Goal: Communication & Community: Answer question/provide support

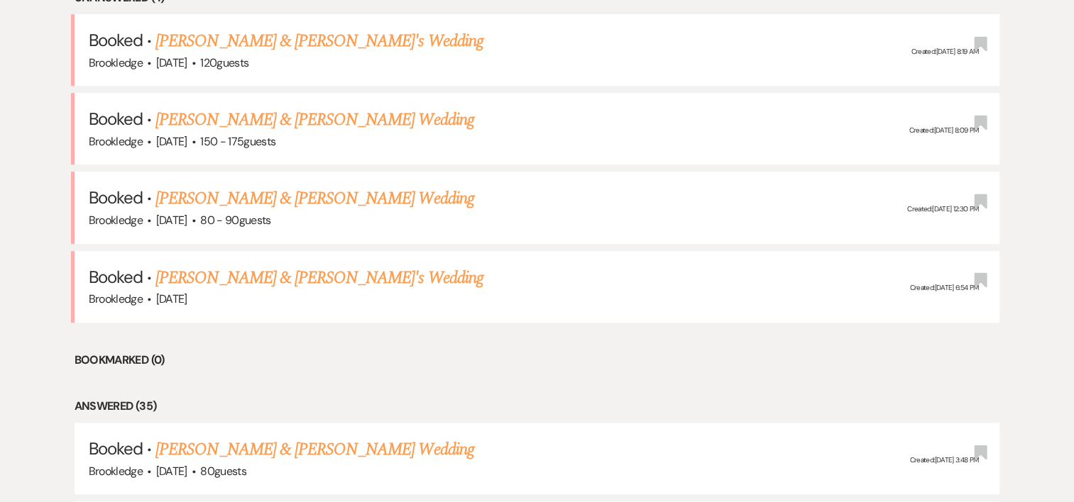
scroll to position [638, 0]
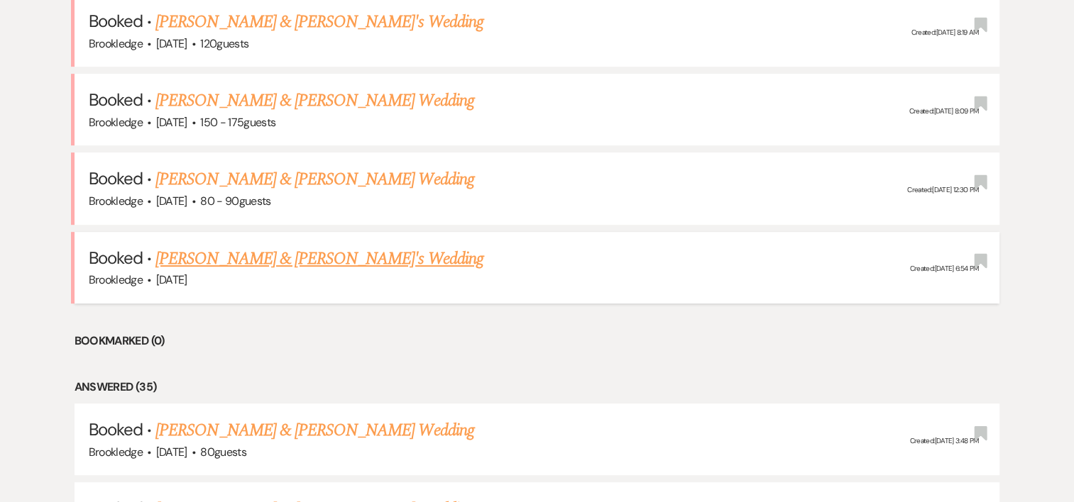
click at [436, 264] on h5 "Booked · [PERSON_NAME] & [PERSON_NAME]'s Wedding" at bounding box center [537, 259] width 897 height 26
click at [244, 258] on link "[PERSON_NAME] & [PERSON_NAME]'s Wedding" at bounding box center [319, 259] width 328 height 26
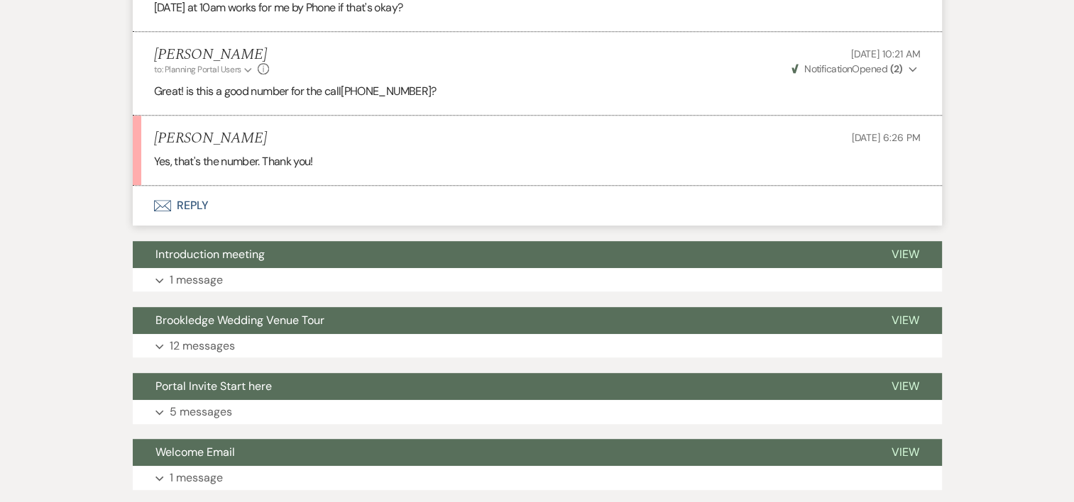
scroll to position [729, 0]
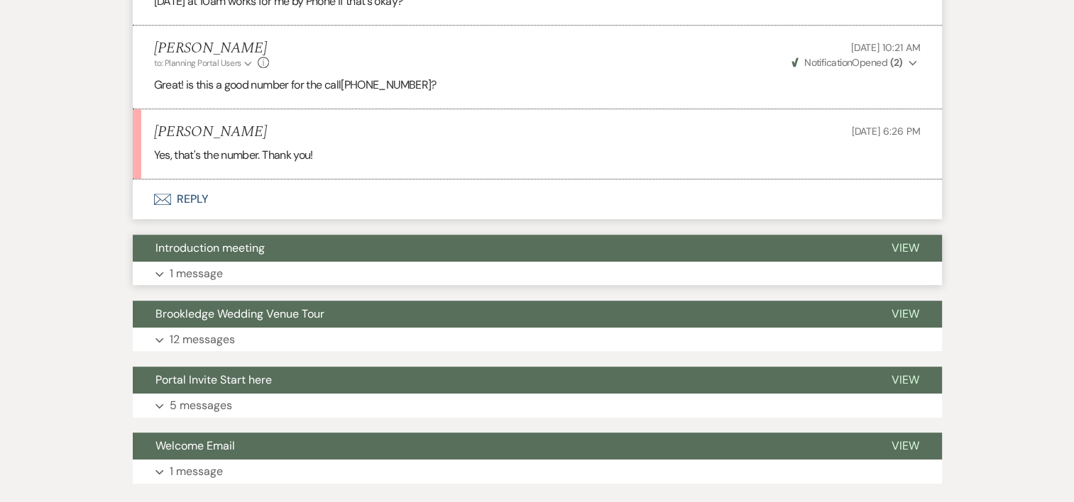
click at [204, 271] on p "1 message" at bounding box center [196, 274] width 53 height 18
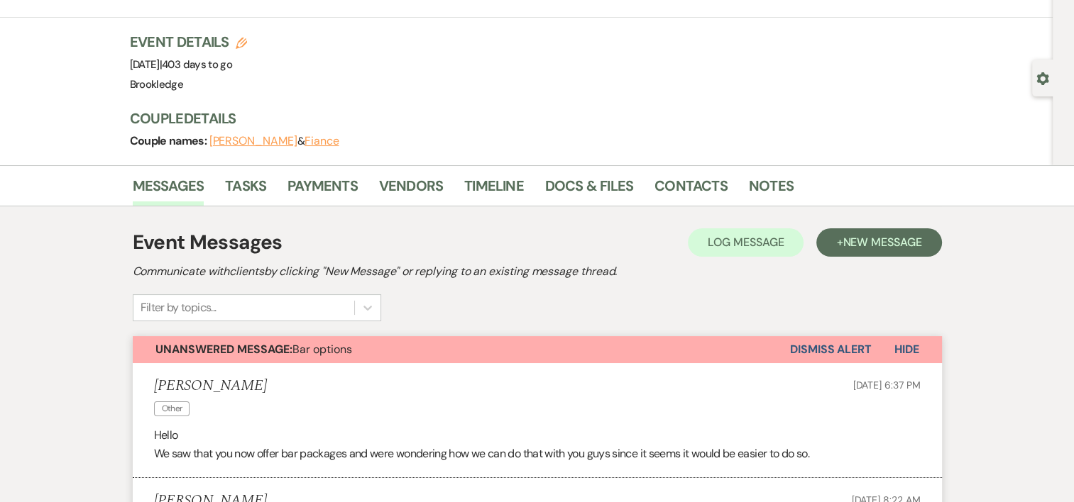
scroll to position [66, 0]
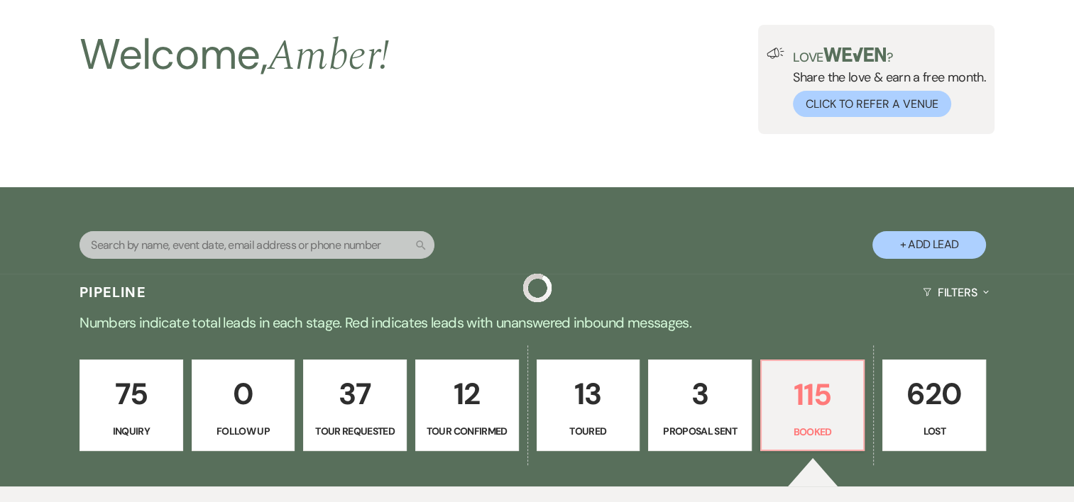
scroll to position [638, 0]
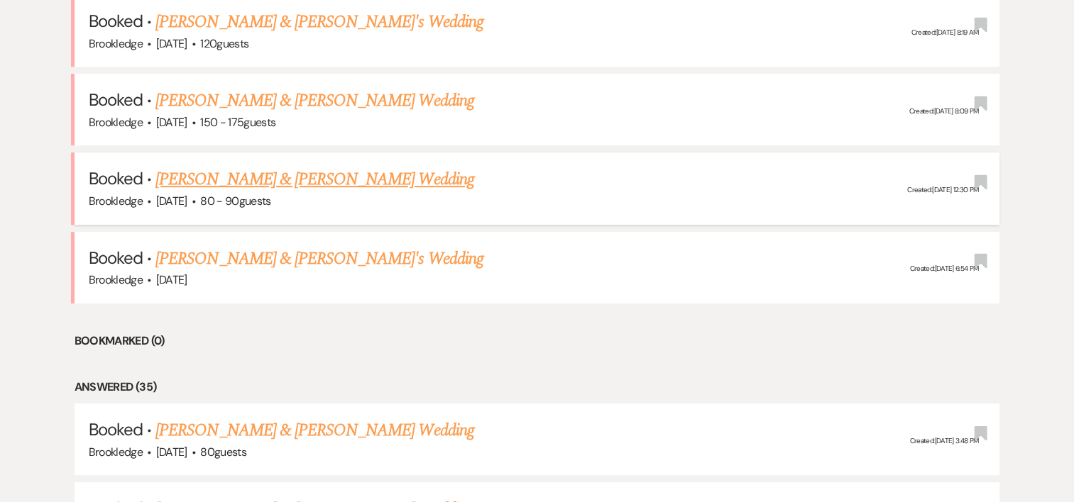
click at [234, 176] on link "[PERSON_NAME] & [PERSON_NAME] Wedding" at bounding box center [314, 180] width 318 height 26
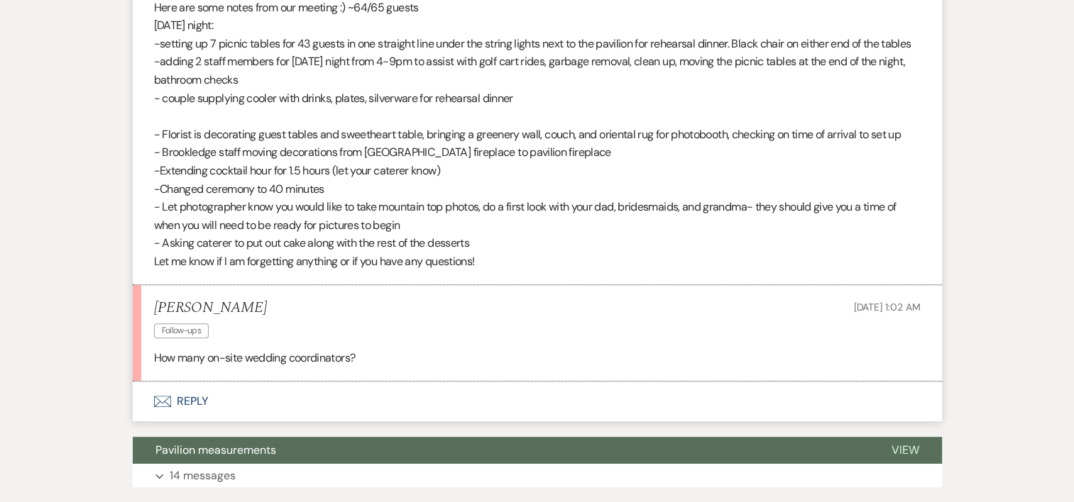
scroll to position [526, 0]
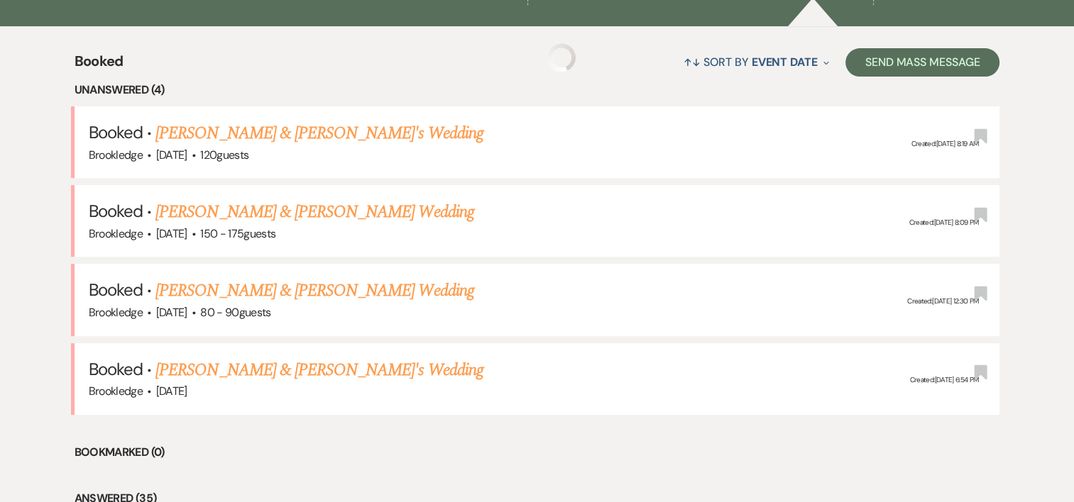
scroll to position [638, 0]
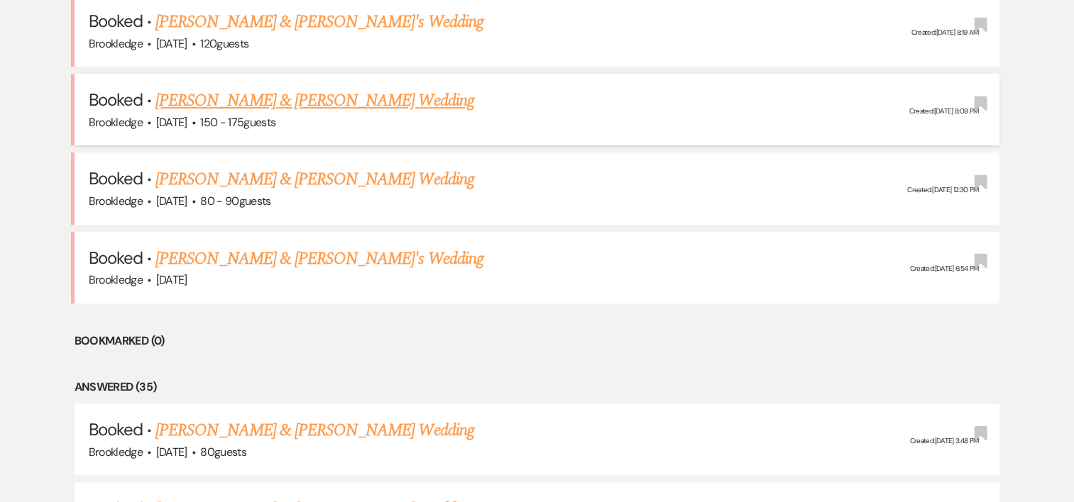
click at [285, 104] on link "[PERSON_NAME] & [PERSON_NAME] Wedding" at bounding box center [314, 101] width 318 height 26
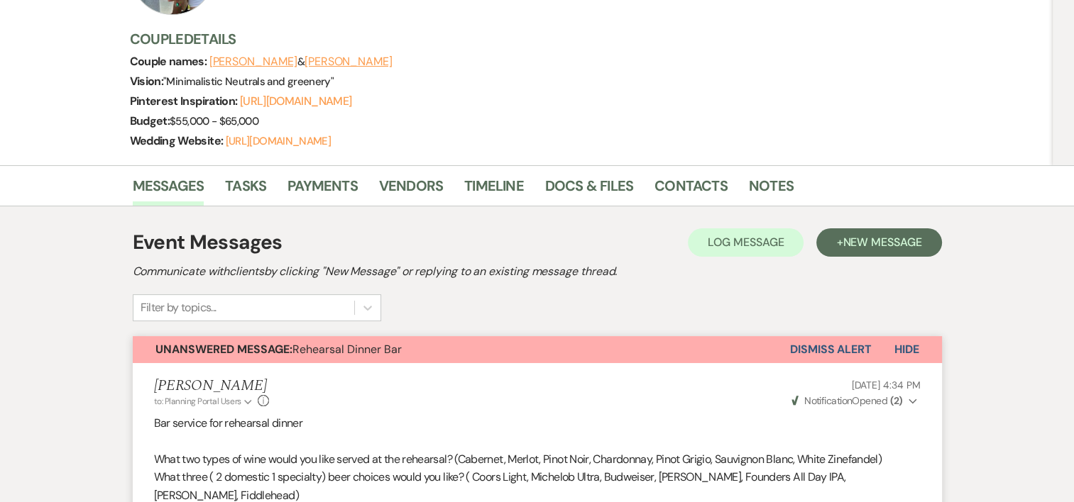
scroll to position [167, 0]
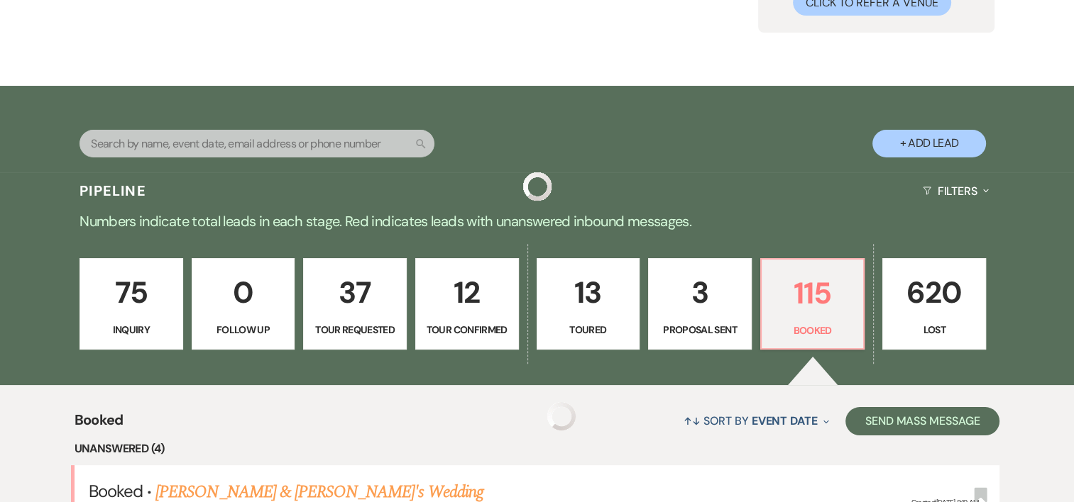
scroll to position [638, 0]
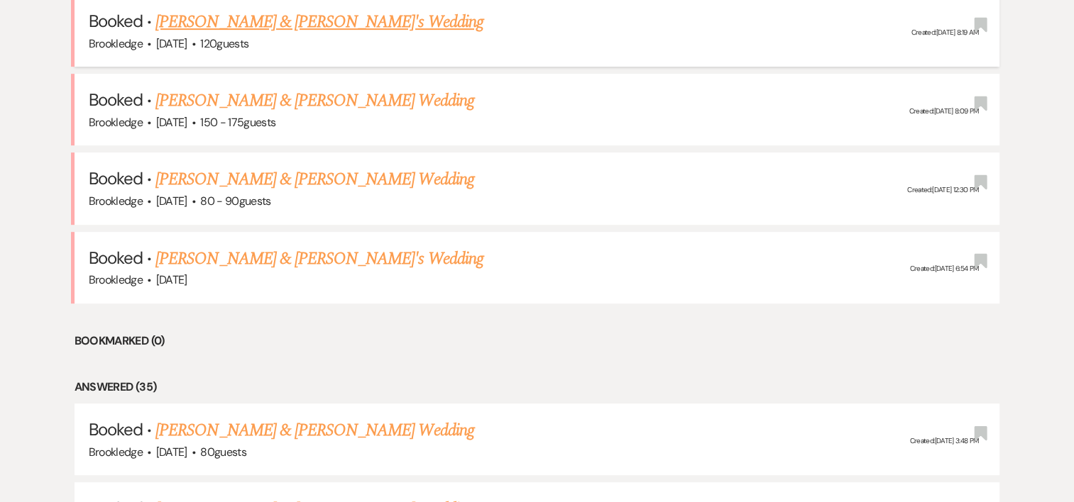
click at [236, 27] on link "[PERSON_NAME] & [PERSON_NAME]'s Wedding" at bounding box center [319, 22] width 328 height 26
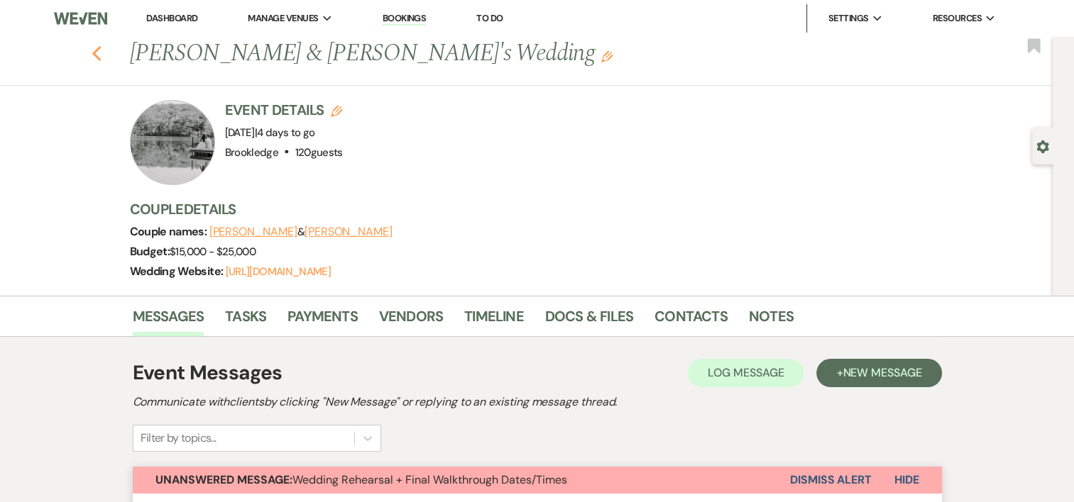
click at [101, 57] on use "button" at bounding box center [96, 54] width 9 height 16
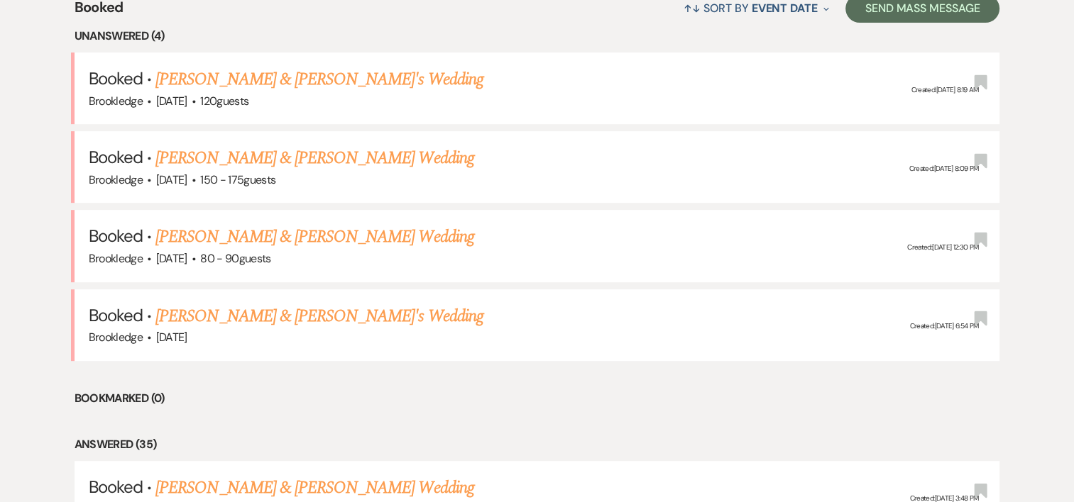
scroll to position [571, 0]
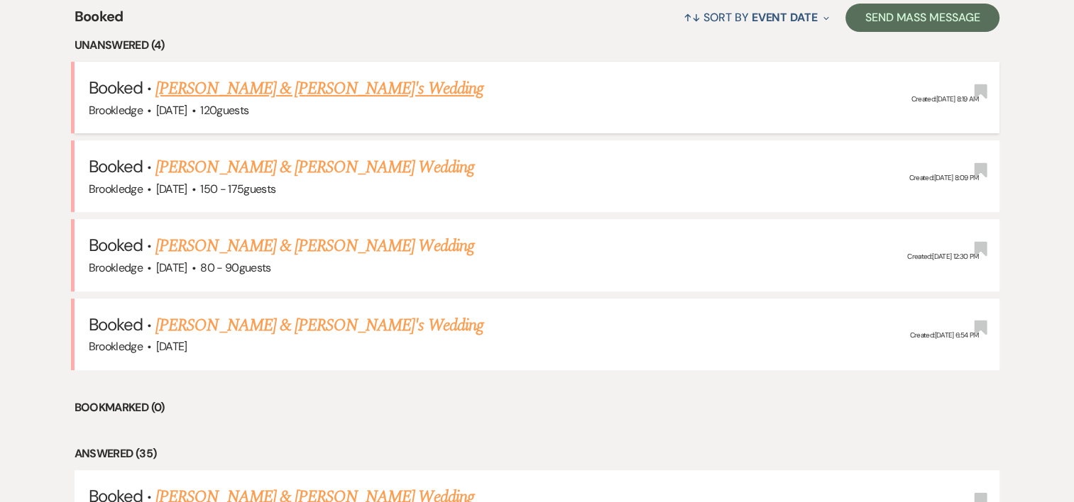
click at [219, 82] on link "[PERSON_NAME] & [PERSON_NAME]'s Wedding" at bounding box center [319, 89] width 328 height 26
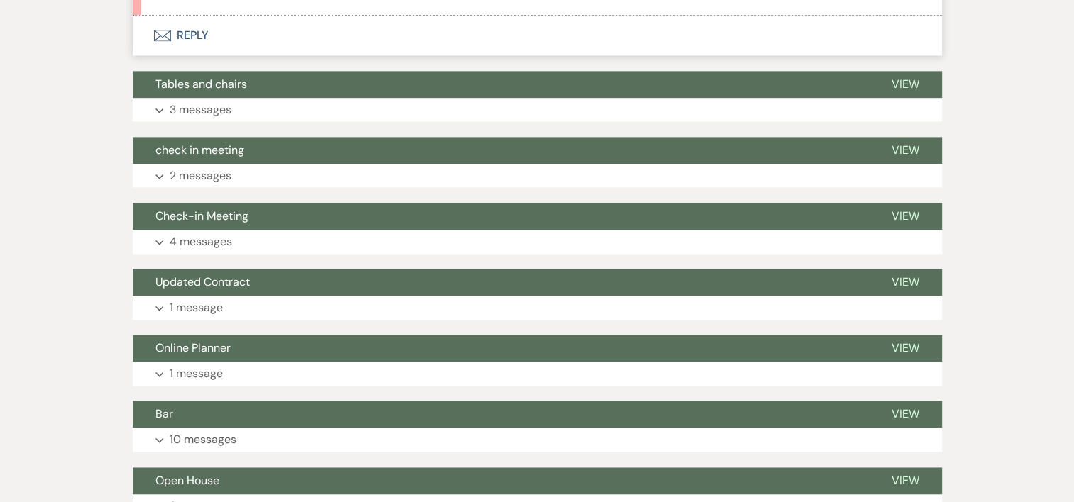
scroll to position [2036, 0]
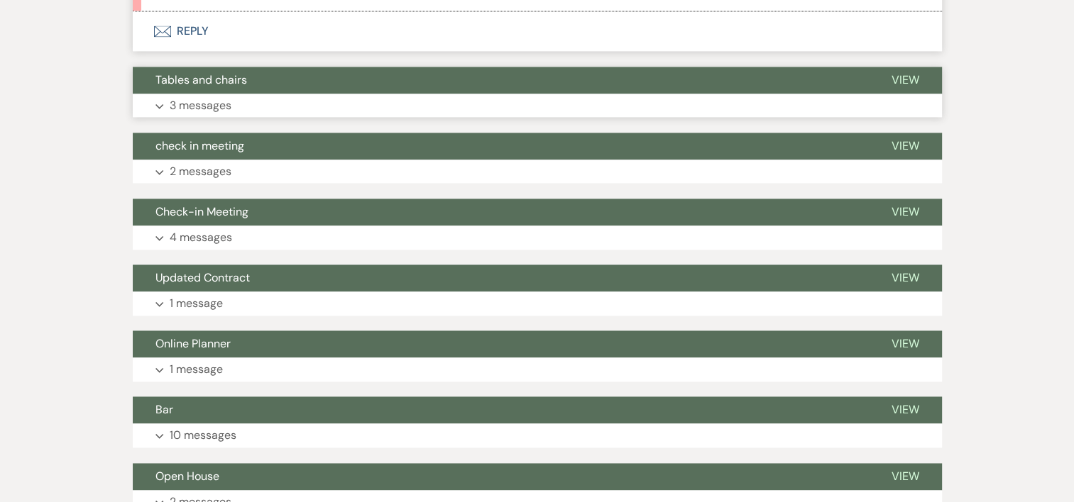
click at [191, 115] on p "3 messages" at bounding box center [201, 105] width 62 height 18
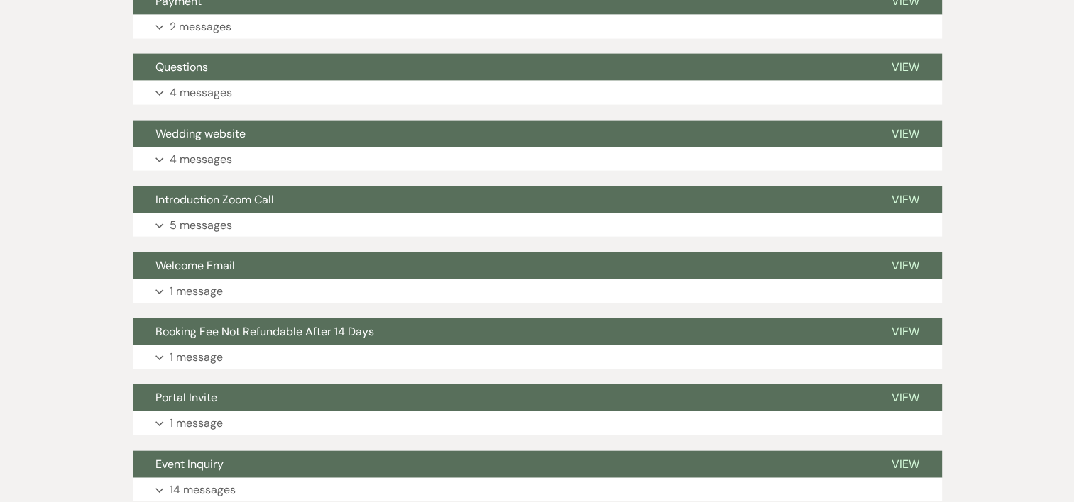
scroll to position [3197, 0]
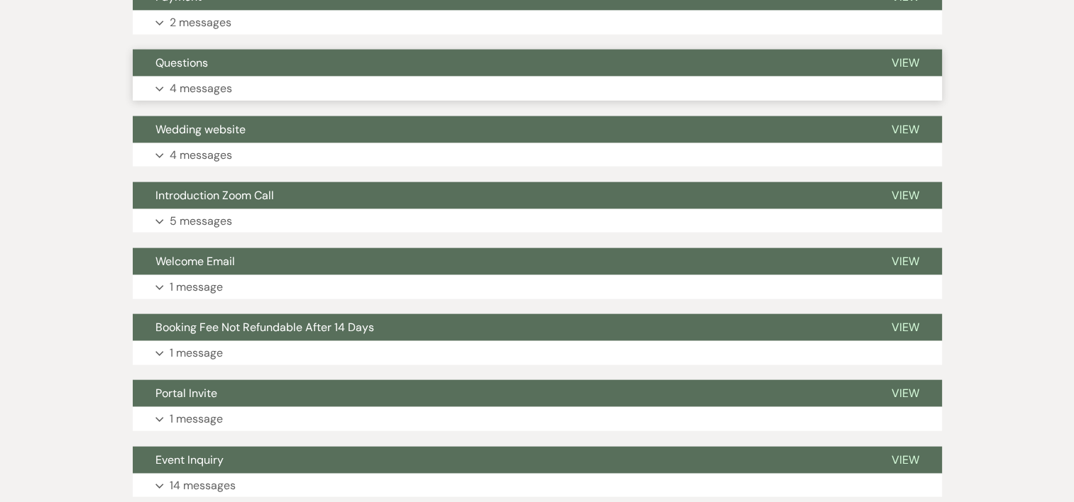
click at [208, 98] on p "4 messages" at bounding box center [201, 88] width 62 height 18
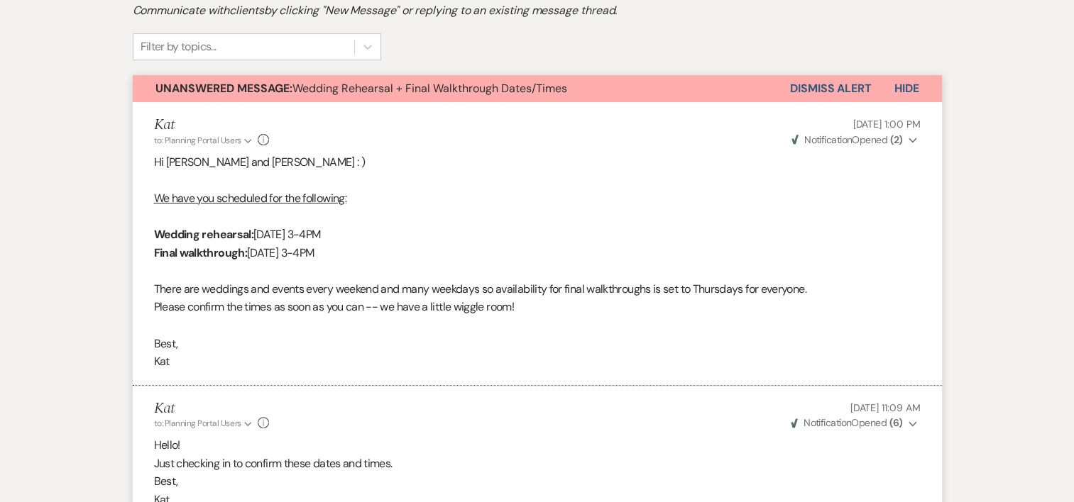
scroll to position [241, 0]
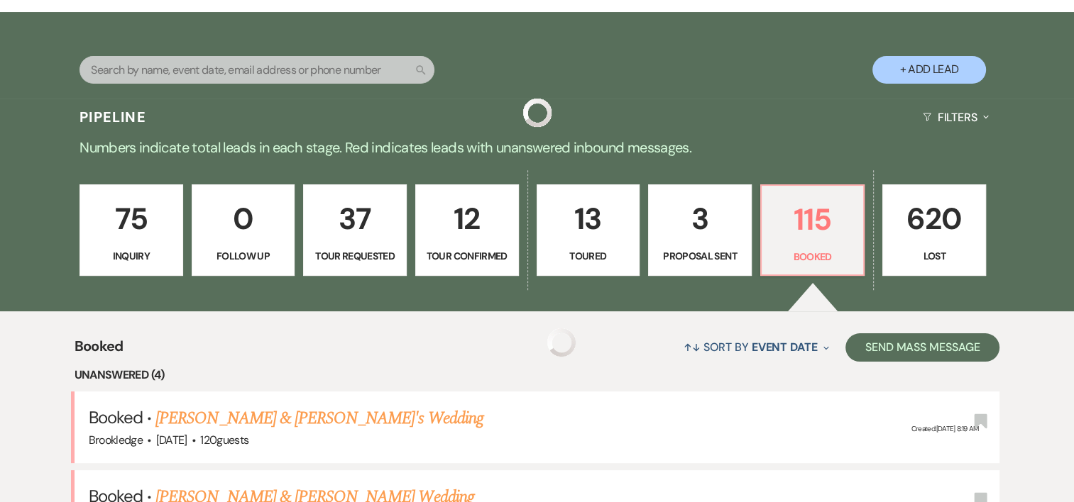
scroll to position [571, 0]
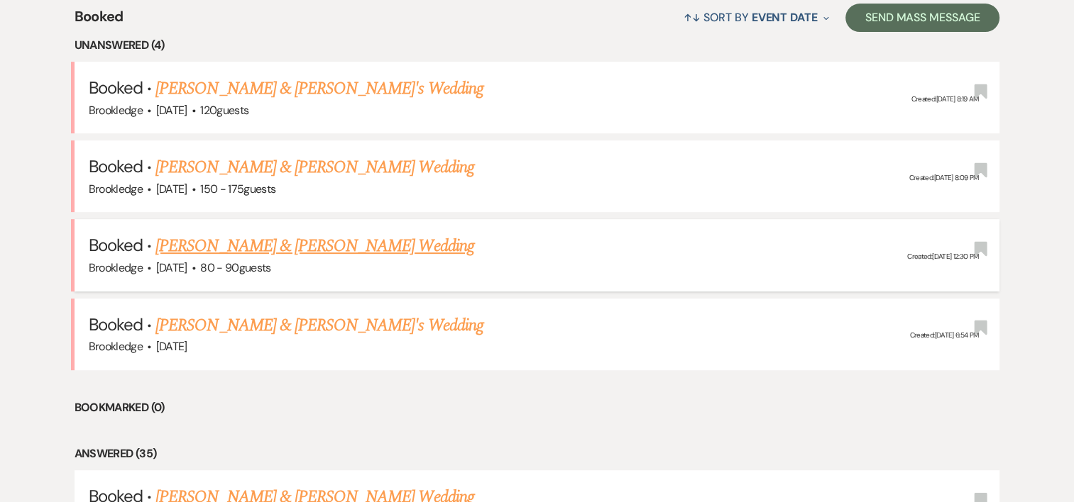
click at [241, 252] on link "[PERSON_NAME] & [PERSON_NAME] Wedding" at bounding box center [314, 246] width 318 height 26
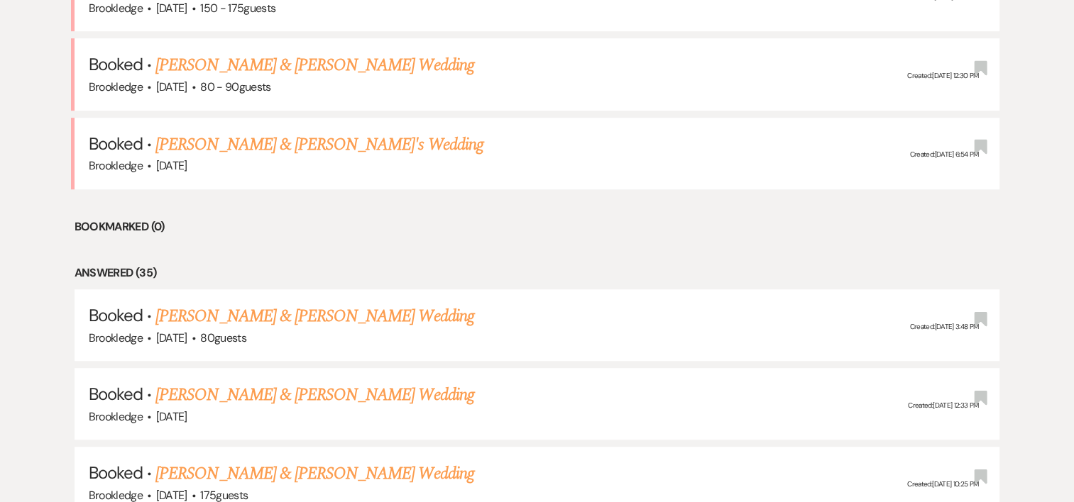
scroll to position [762, 0]
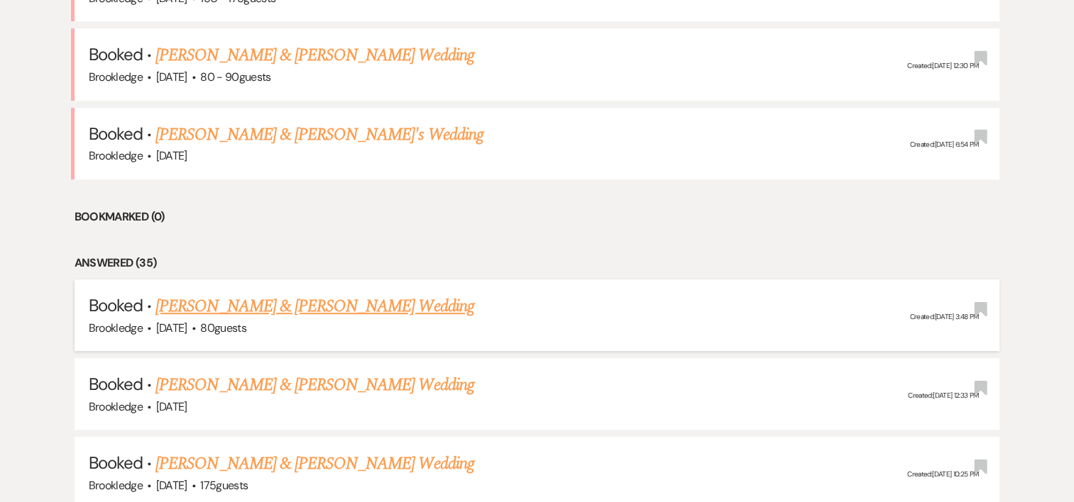
click at [248, 312] on link "[PERSON_NAME] & [PERSON_NAME] Wedding" at bounding box center [314, 307] width 318 height 26
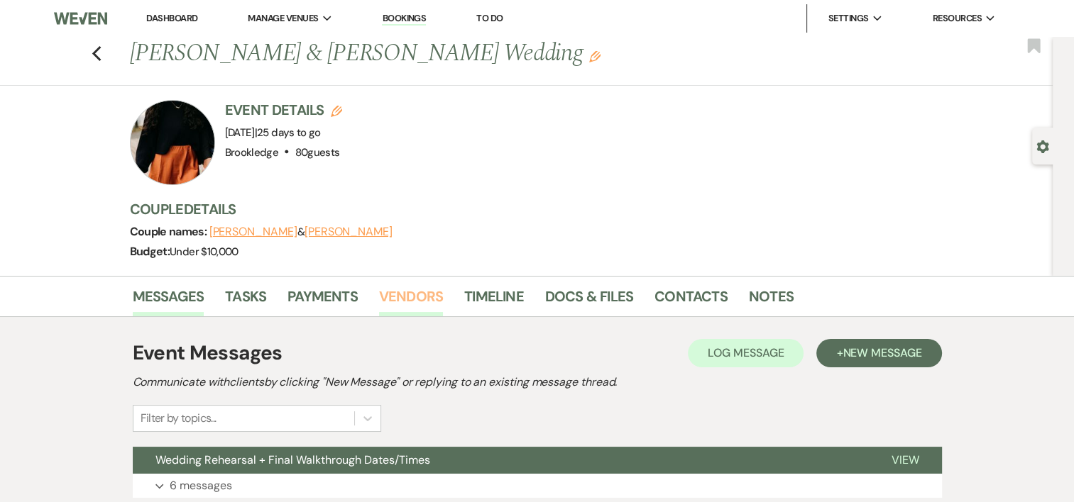
click at [404, 287] on link "Vendors" at bounding box center [411, 300] width 64 height 31
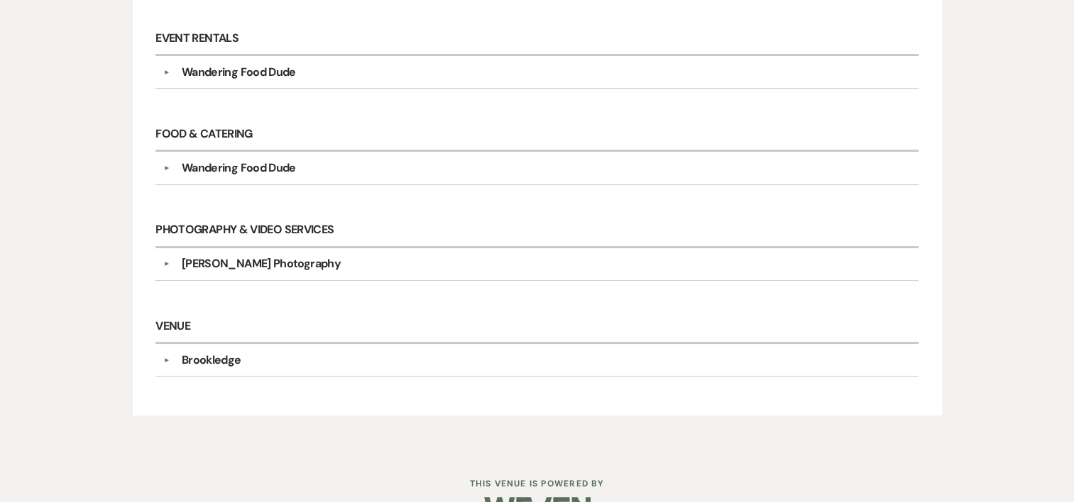
scroll to position [402, 0]
click at [244, 68] on div "Wandering Food Dude" at bounding box center [239, 70] width 114 height 17
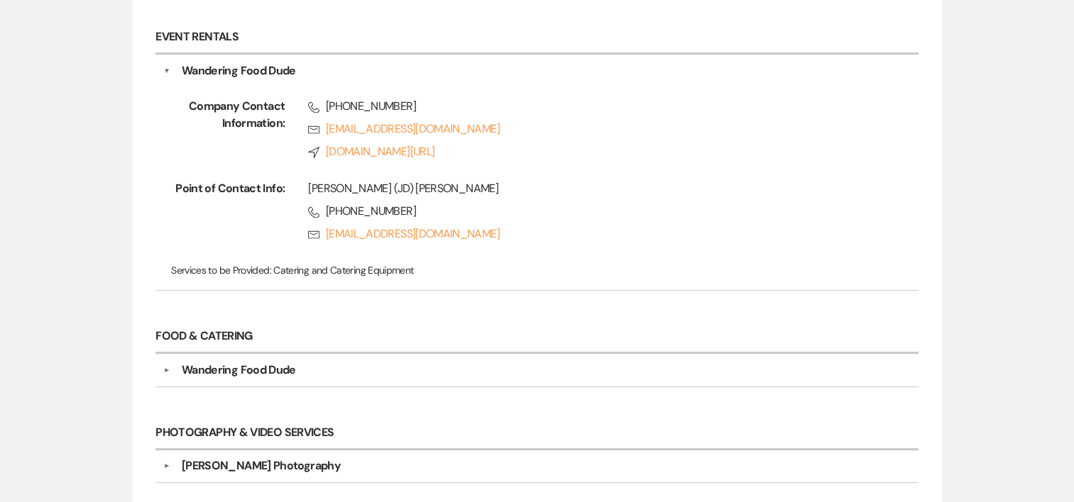
click at [219, 368] on div "Wandering Food Dude" at bounding box center [239, 370] width 114 height 17
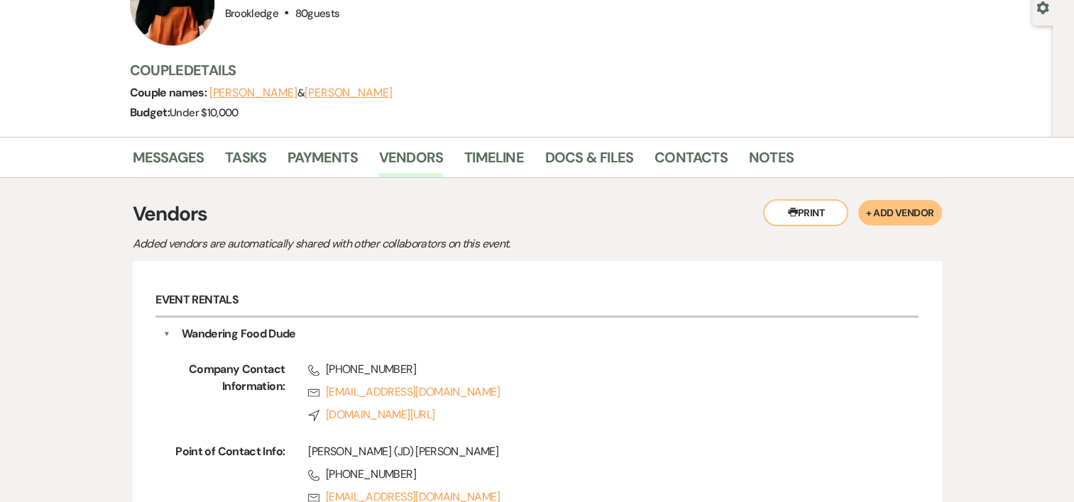
scroll to position [0, 0]
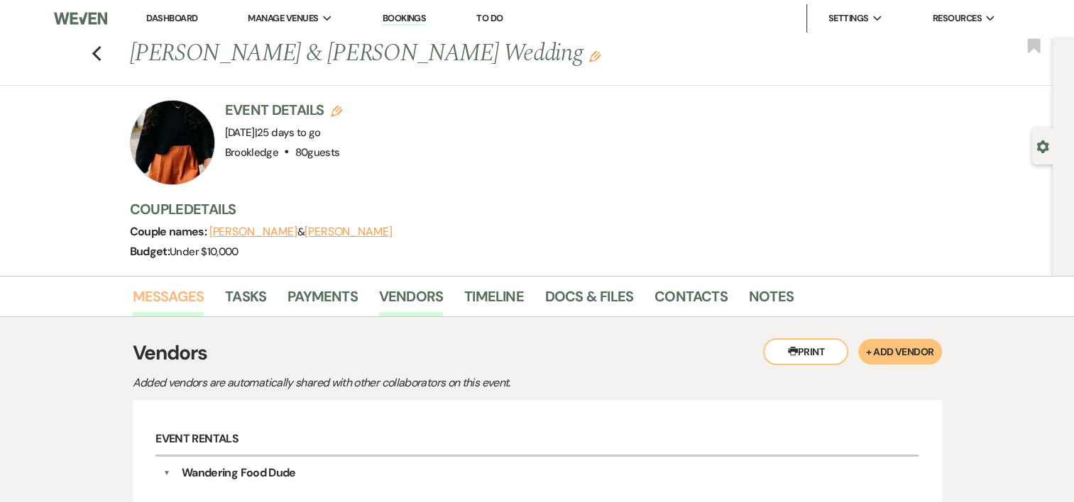
click at [145, 298] on link "Messages" at bounding box center [169, 300] width 72 height 31
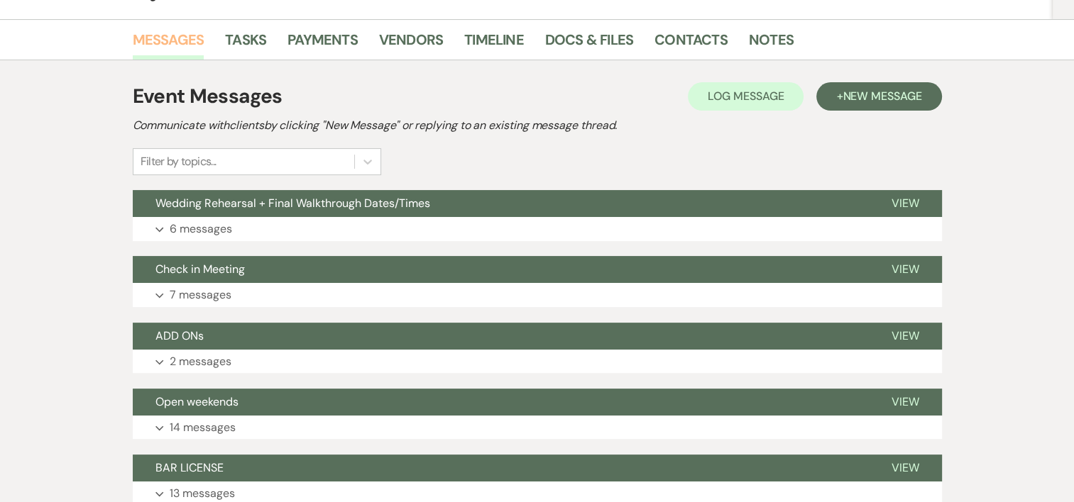
scroll to position [263, 0]
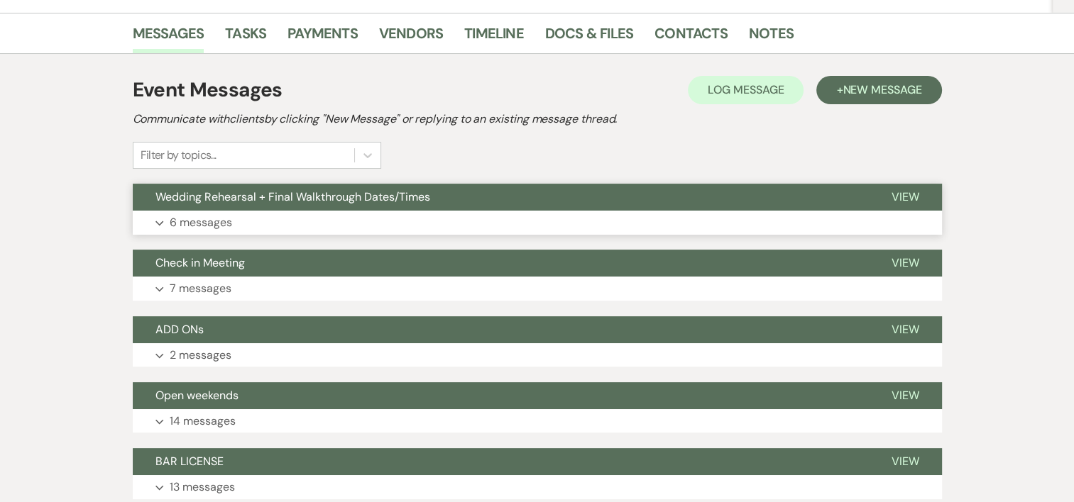
click at [216, 221] on p "6 messages" at bounding box center [201, 223] width 62 height 18
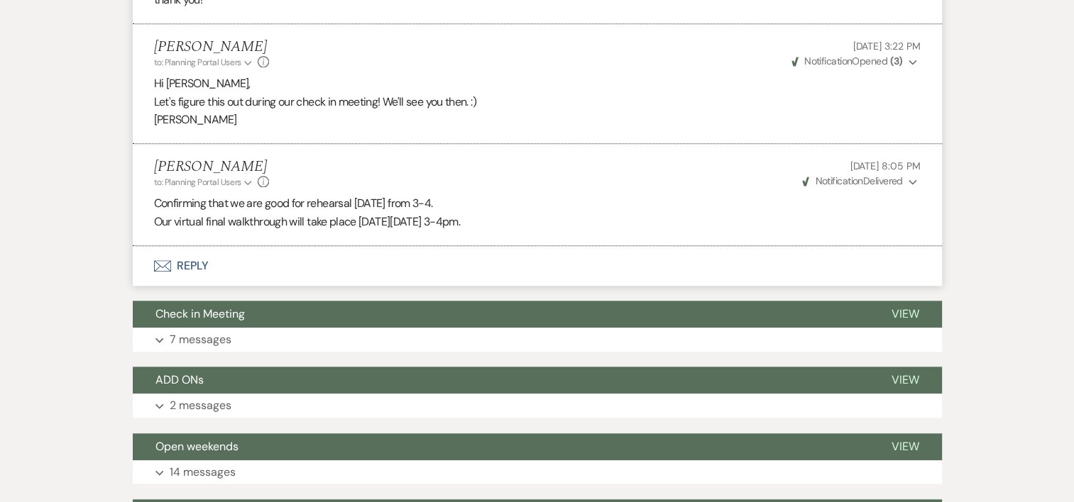
scroll to position [1342, 0]
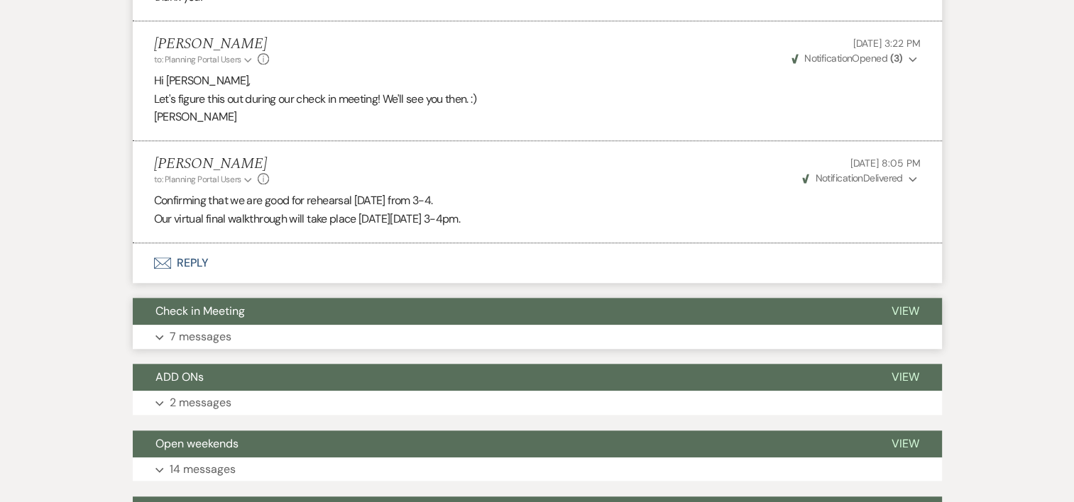
click at [182, 333] on p "7 messages" at bounding box center [201, 337] width 62 height 18
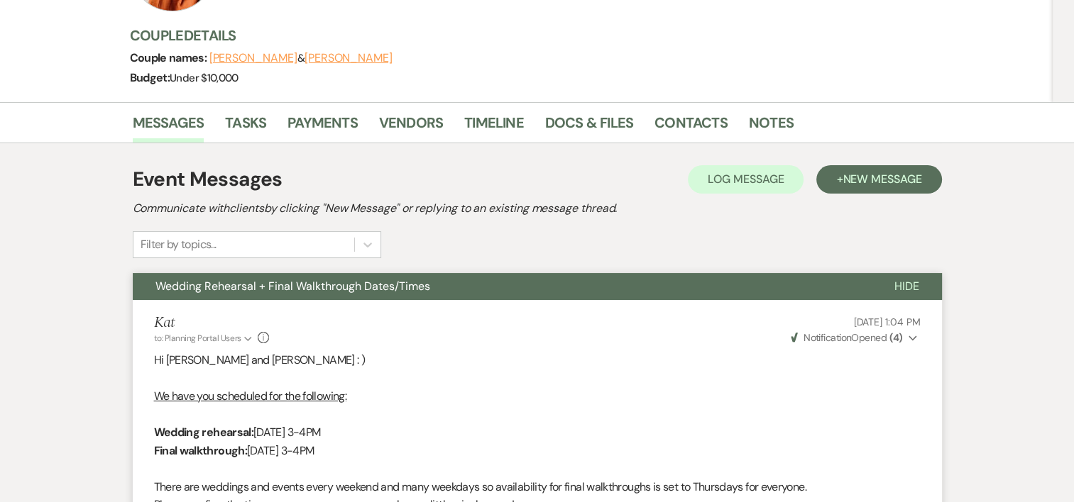
scroll to position [0, 0]
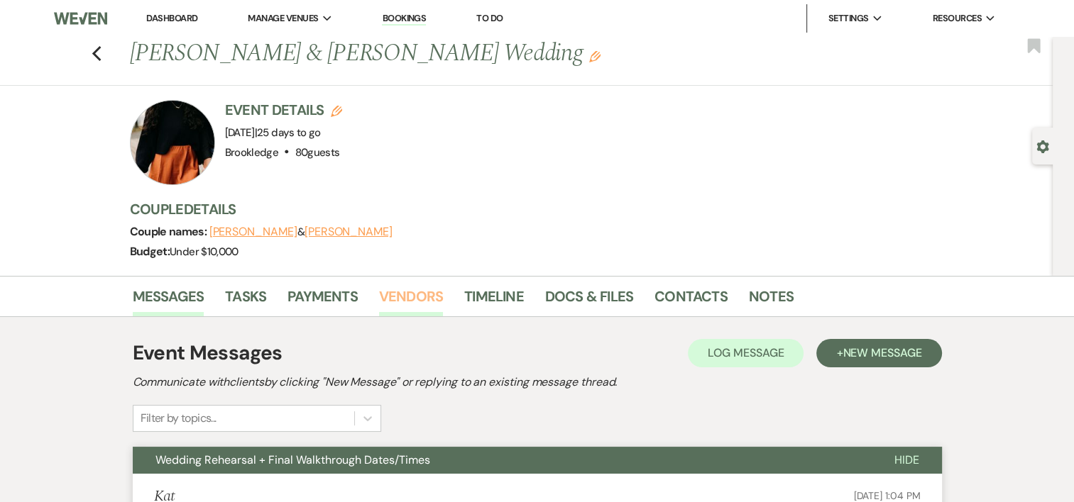
click at [417, 287] on link "Vendors" at bounding box center [411, 300] width 64 height 31
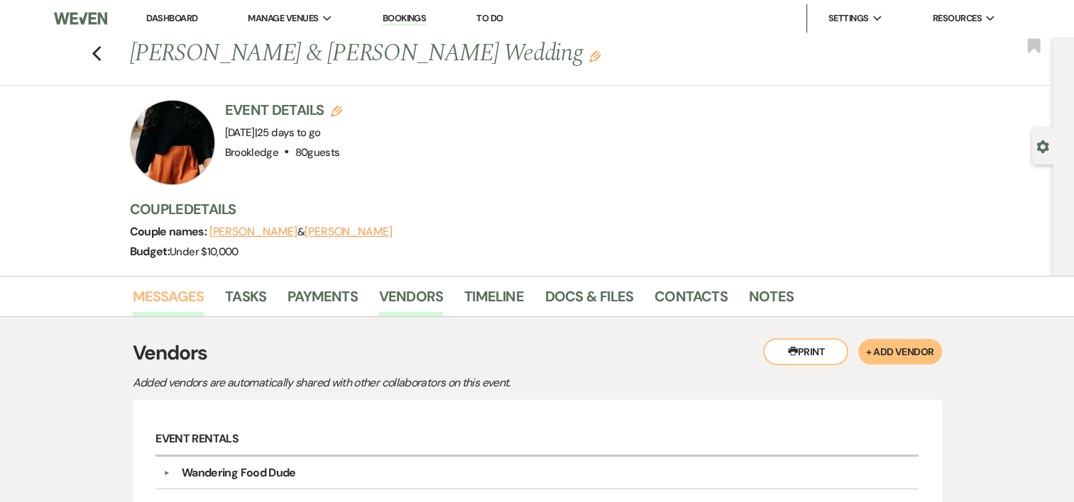
click at [167, 307] on link "Messages" at bounding box center [169, 300] width 72 height 31
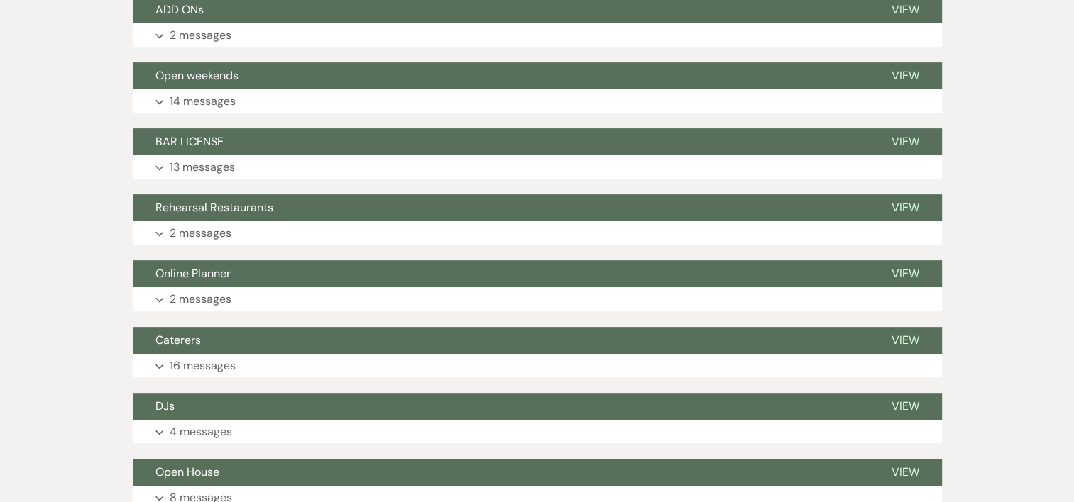
scroll to position [579, 0]
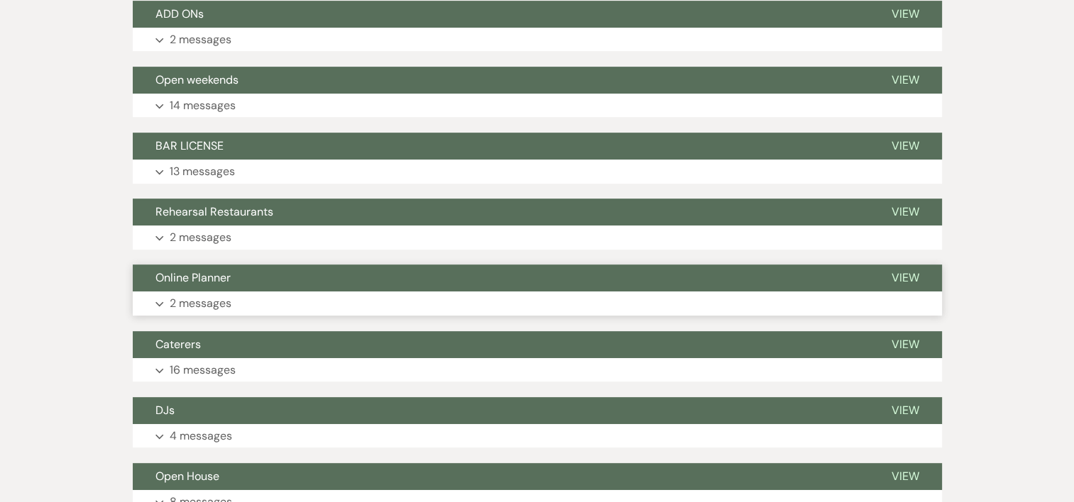
click at [194, 294] on p "2 messages" at bounding box center [201, 303] width 62 height 18
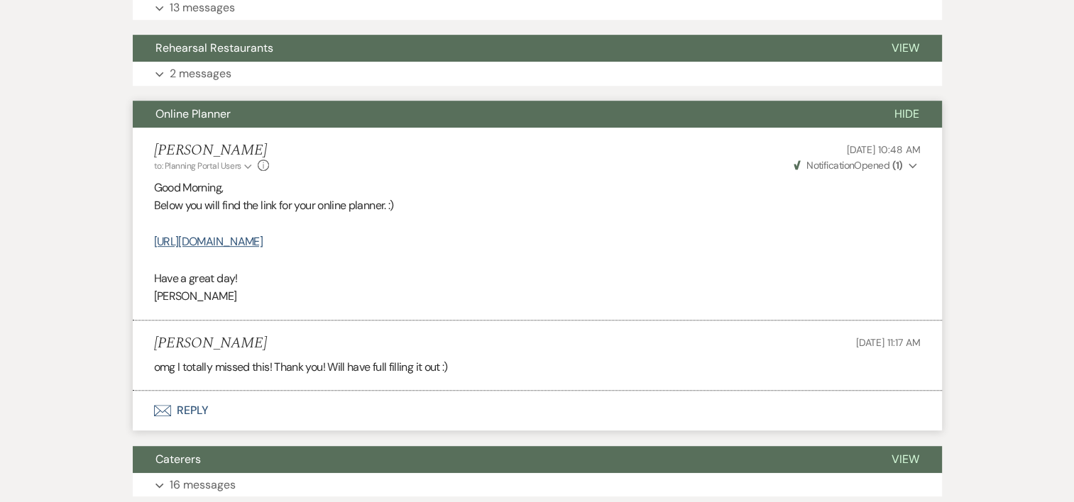
scroll to position [740, 0]
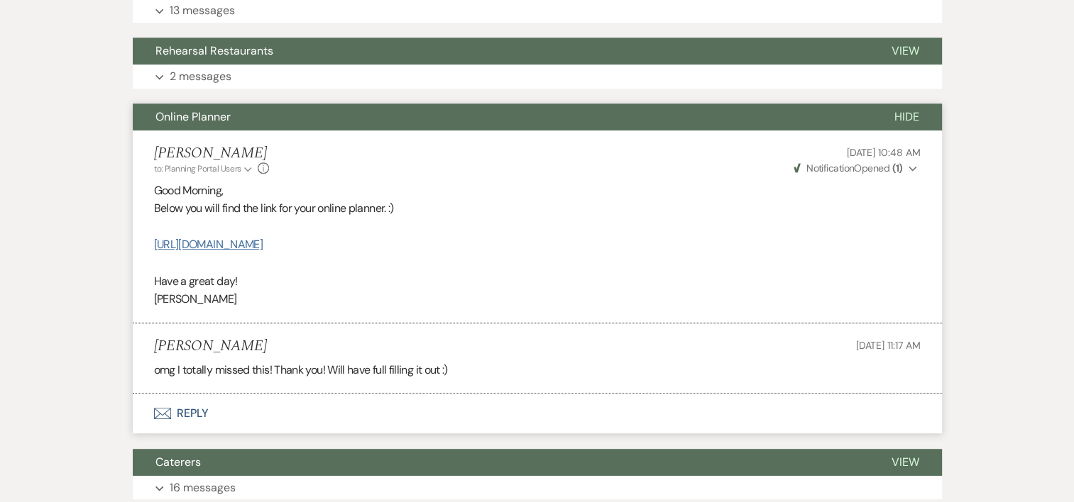
click at [263, 246] on link "[URL][DOMAIN_NAME]" at bounding box center [208, 244] width 109 height 15
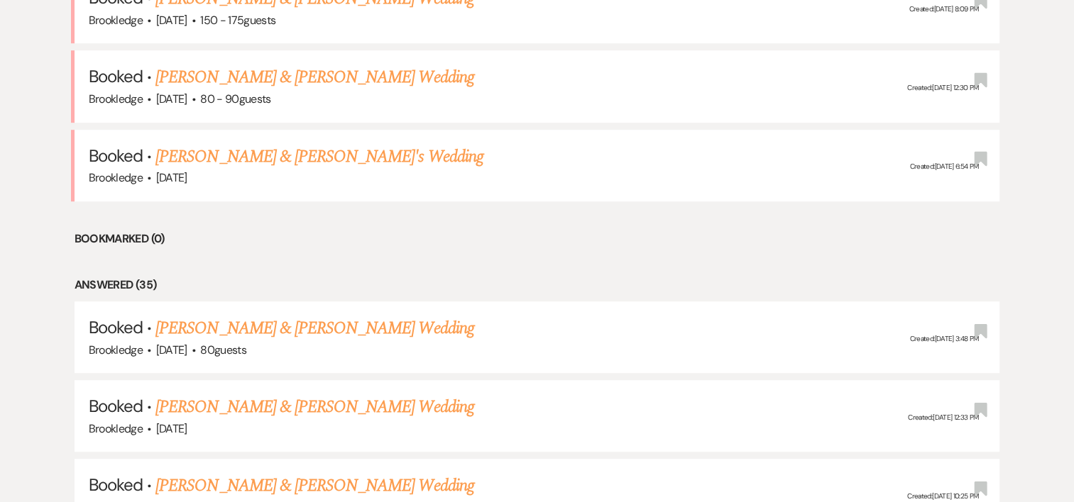
scroll to position [762, 0]
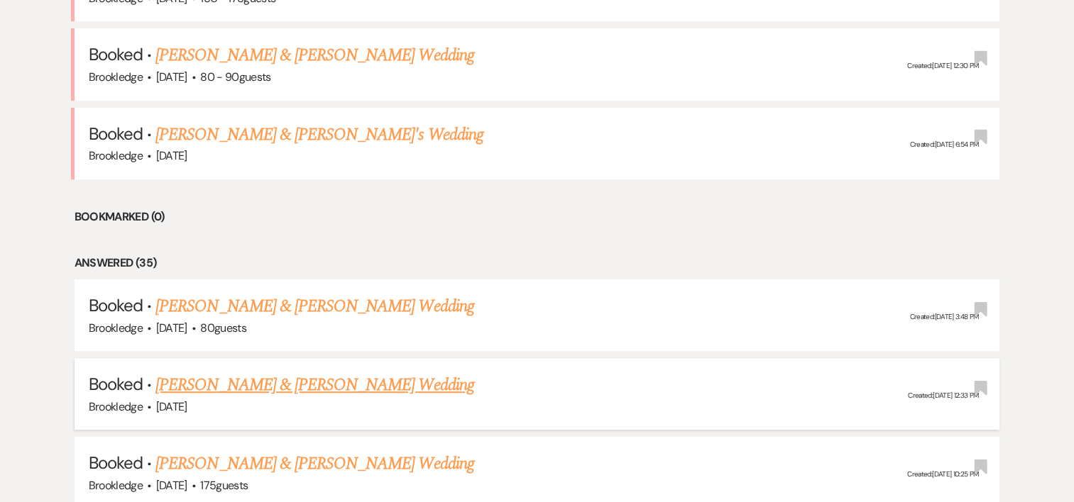
click at [301, 383] on link "[PERSON_NAME] & [PERSON_NAME] Wedding" at bounding box center [314, 386] width 318 height 26
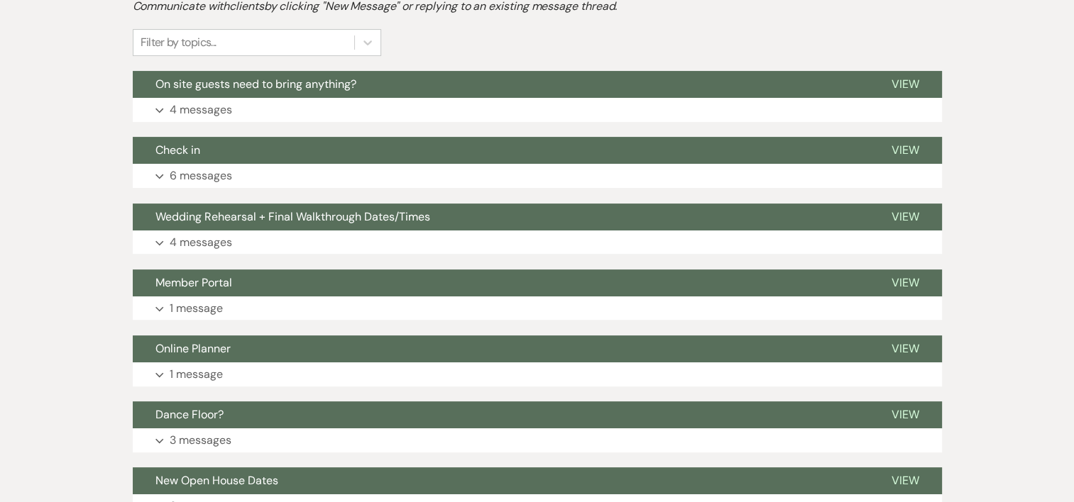
scroll to position [336, 0]
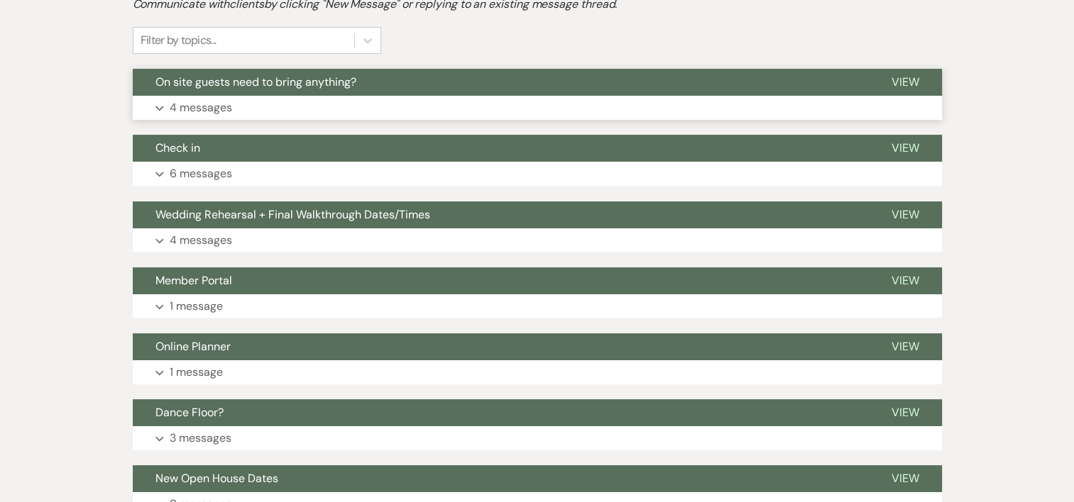
click at [181, 99] on p "4 messages" at bounding box center [201, 108] width 62 height 18
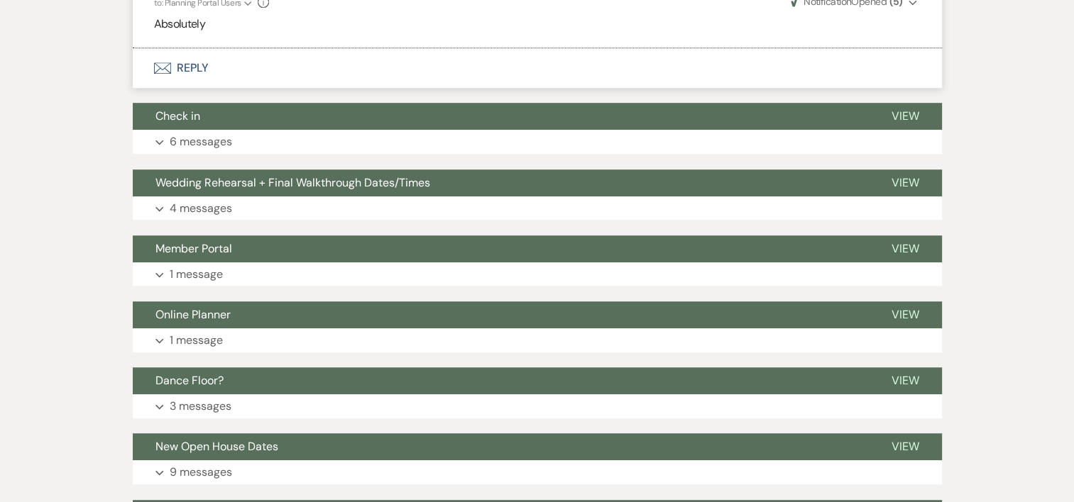
scroll to position [832, 0]
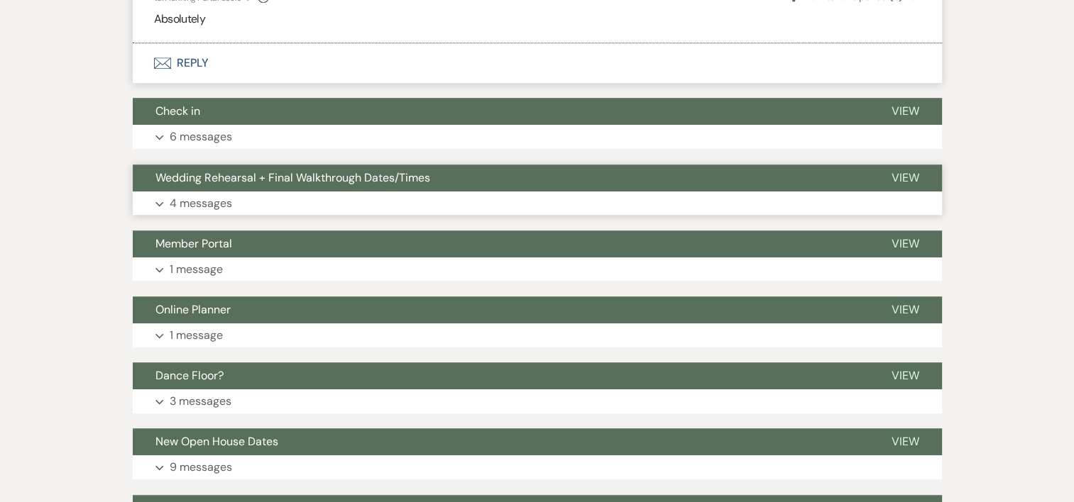
click at [224, 199] on p "4 messages" at bounding box center [201, 203] width 62 height 18
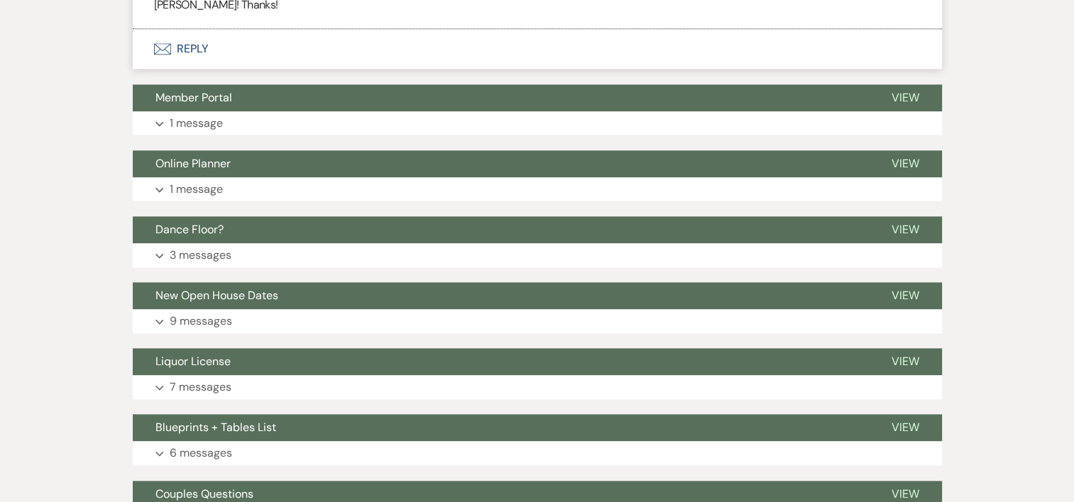
scroll to position [1548, 0]
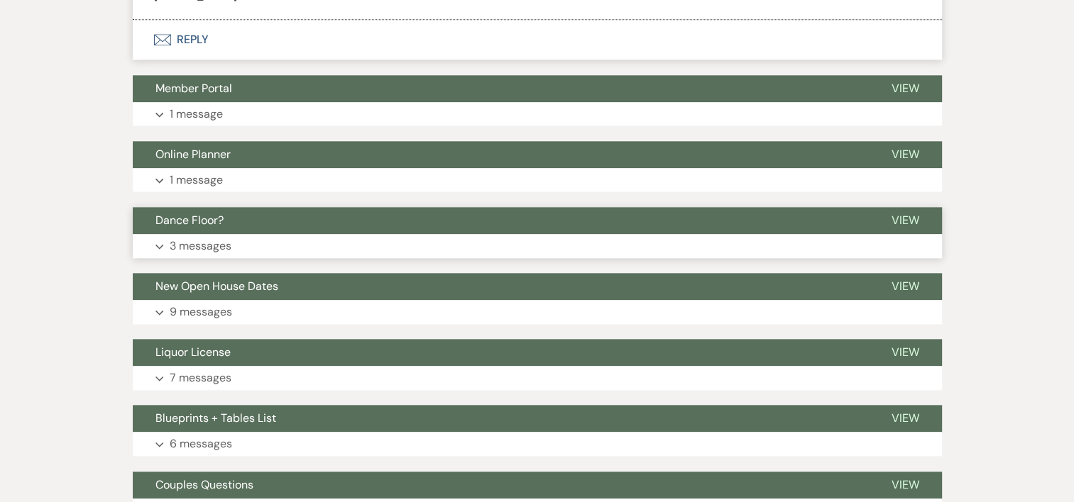
click at [197, 242] on p "3 messages" at bounding box center [201, 246] width 62 height 18
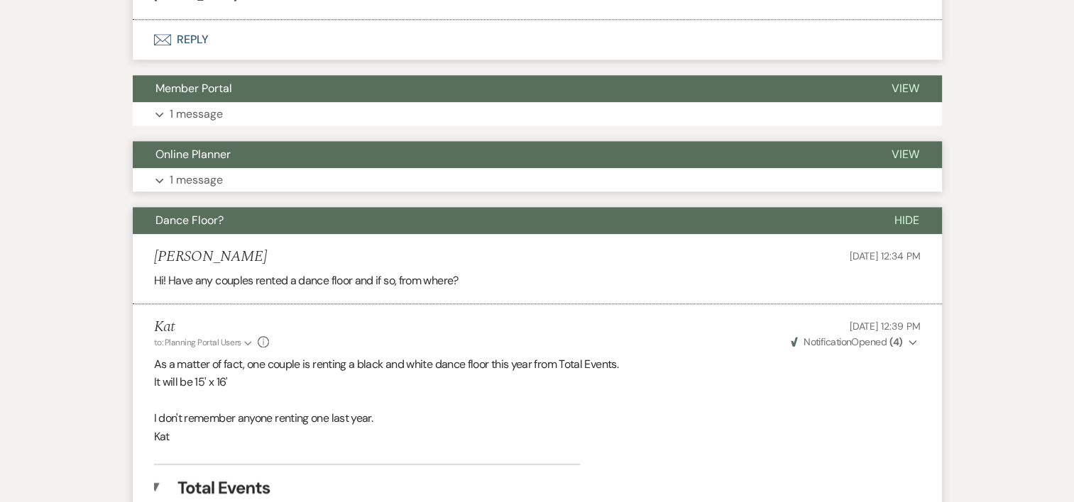
click at [203, 174] on p "1 message" at bounding box center [196, 180] width 53 height 18
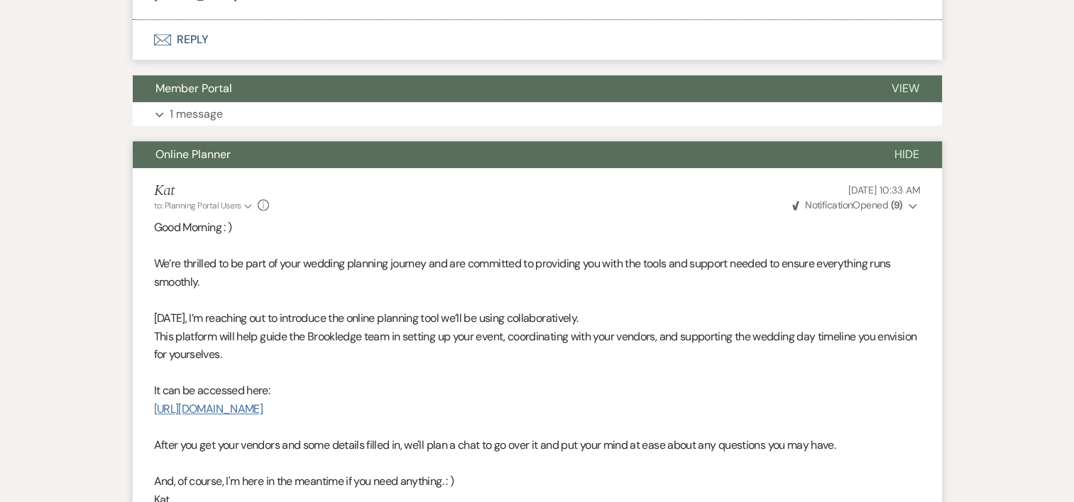
click at [263, 404] on link "[URL][DOMAIN_NAME]" at bounding box center [208, 409] width 109 height 15
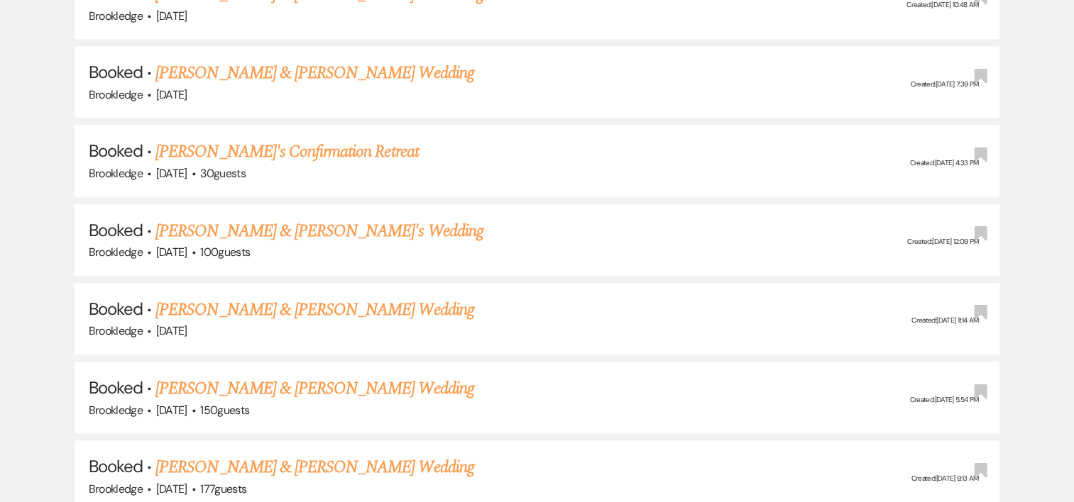
scroll to position [762, 0]
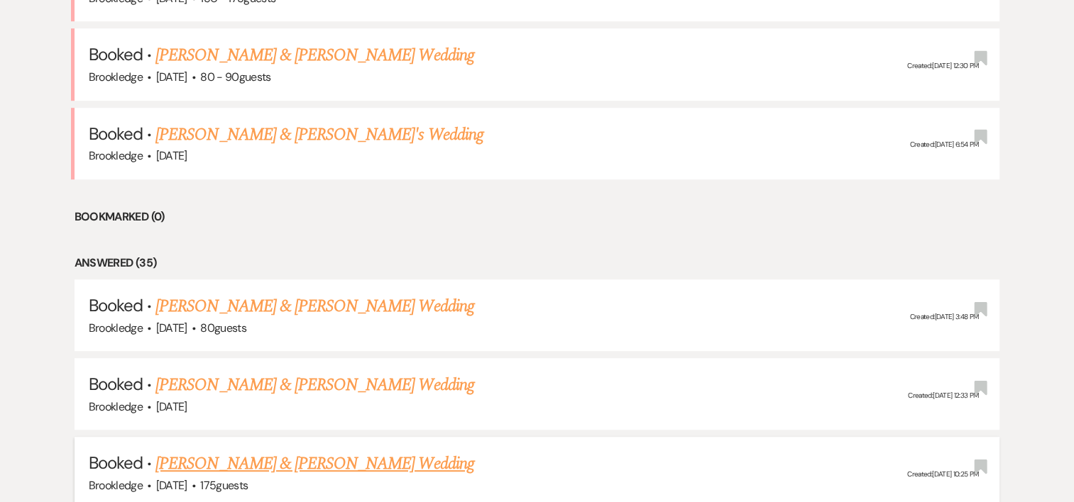
click at [218, 453] on link "[PERSON_NAME] & [PERSON_NAME] Wedding" at bounding box center [314, 464] width 318 height 26
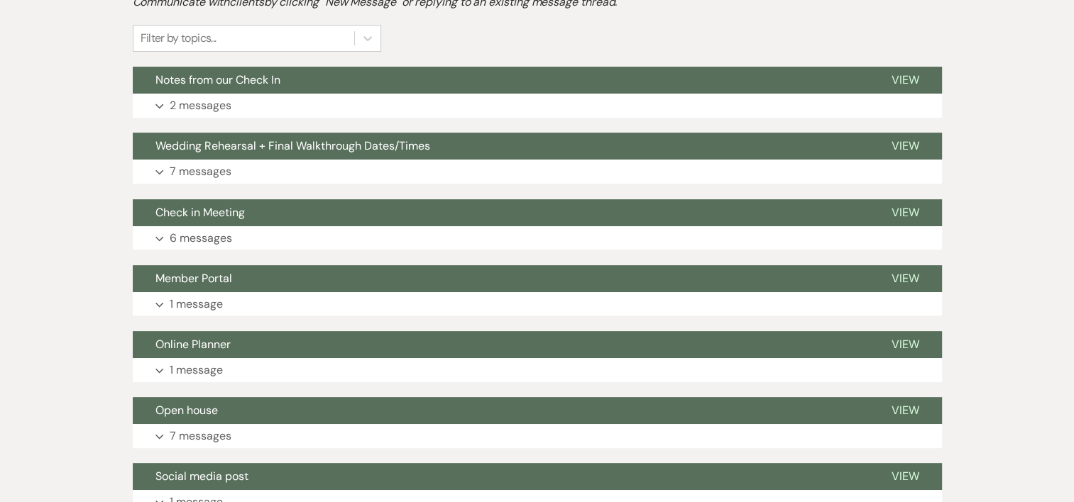
scroll to position [403, 0]
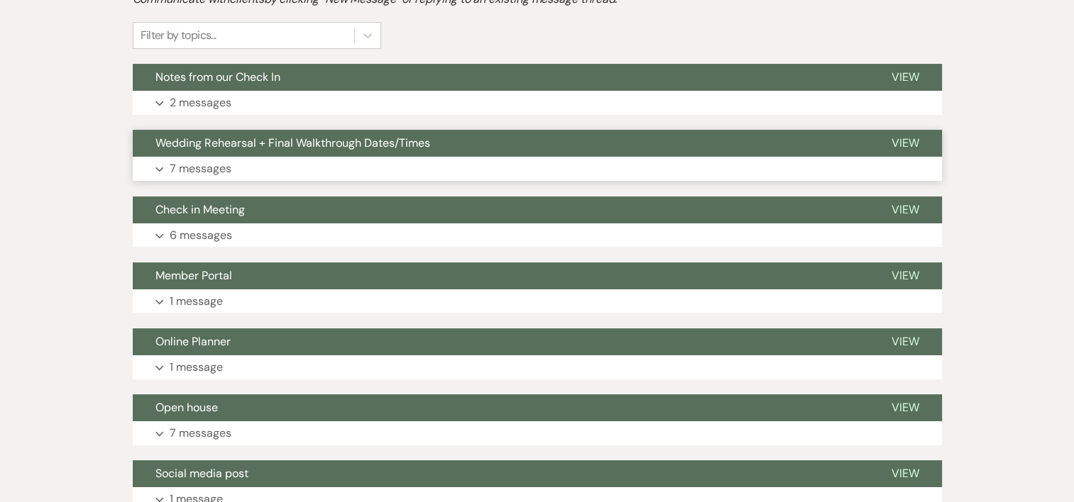
click at [214, 164] on p "7 messages" at bounding box center [201, 169] width 62 height 18
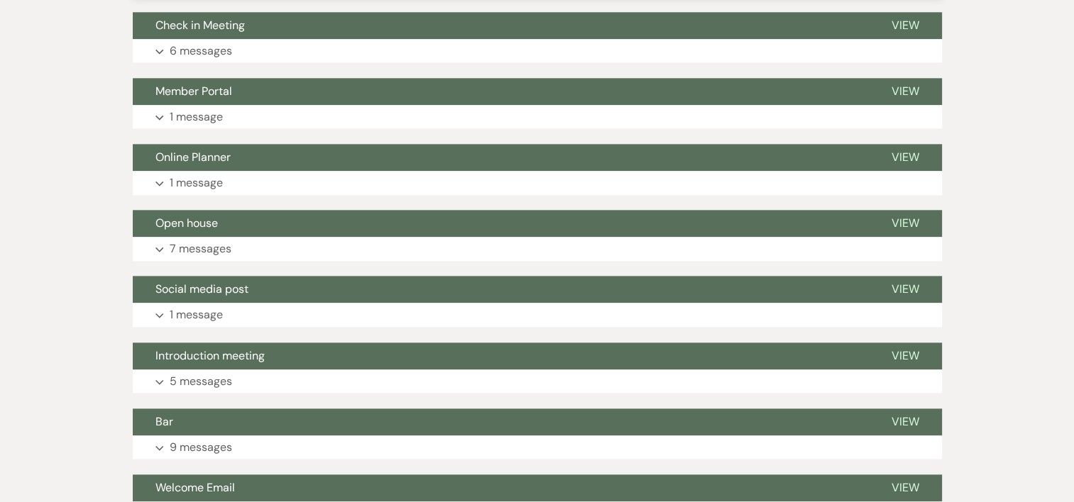
scroll to position [1570, 0]
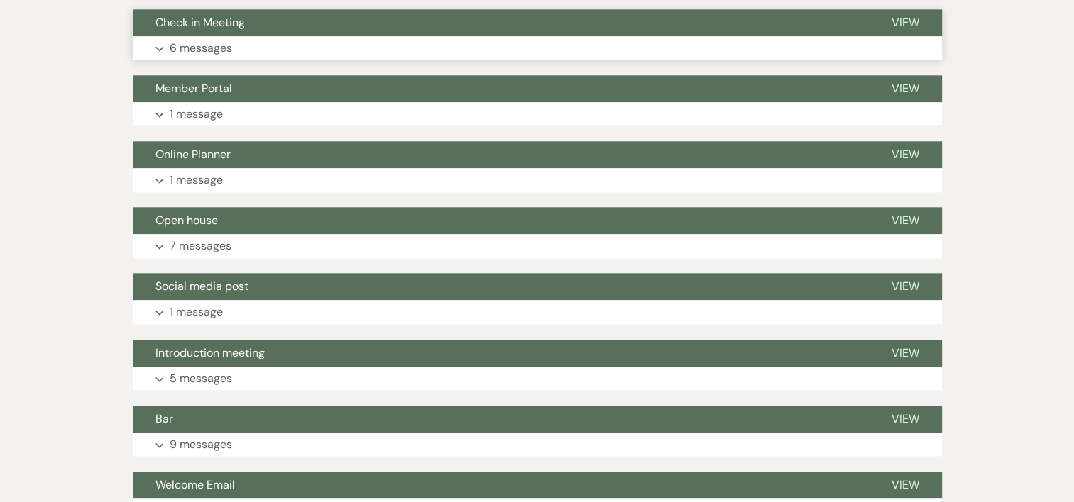
click at [219, 45] on p "6 messages" at bounding box center [201, 48] width 62 height 18
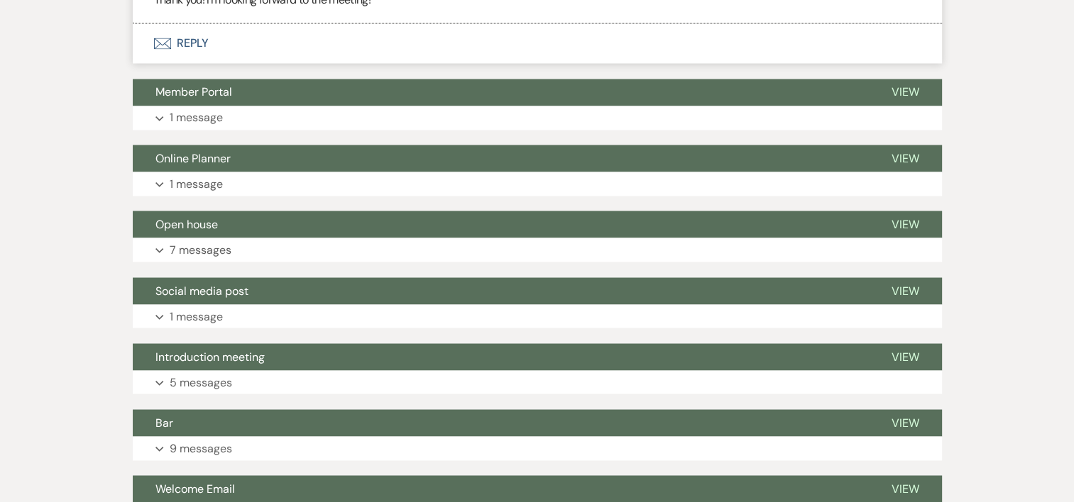
scroll to position [2575, 0]
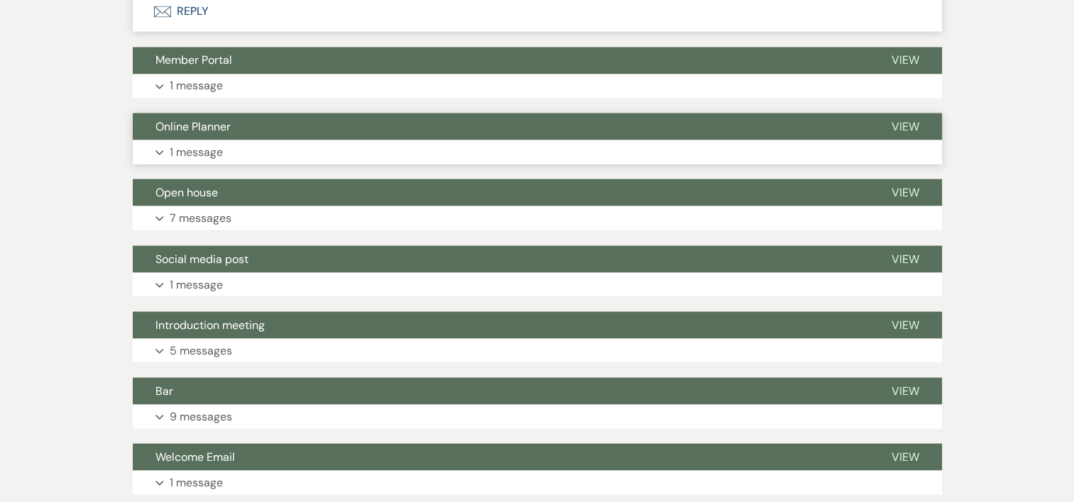
click at [210, 148] on p "1 message" at bounding box center [196, 152] width 53 height 18
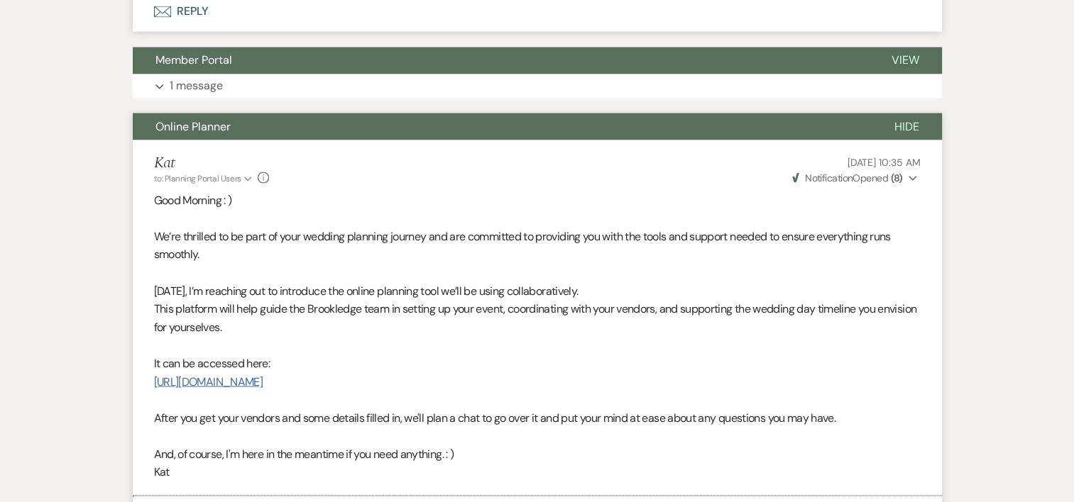
click at [263, 375] on link "[URL][DOMAIN_NAME]" at bounding box center [208, 381] width 109 height 15
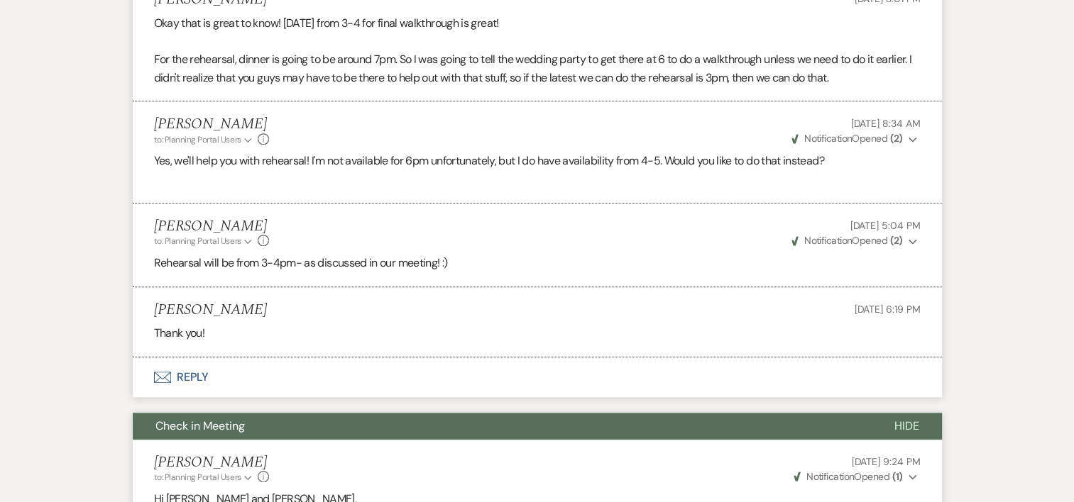
scroll to position [1158, 0]
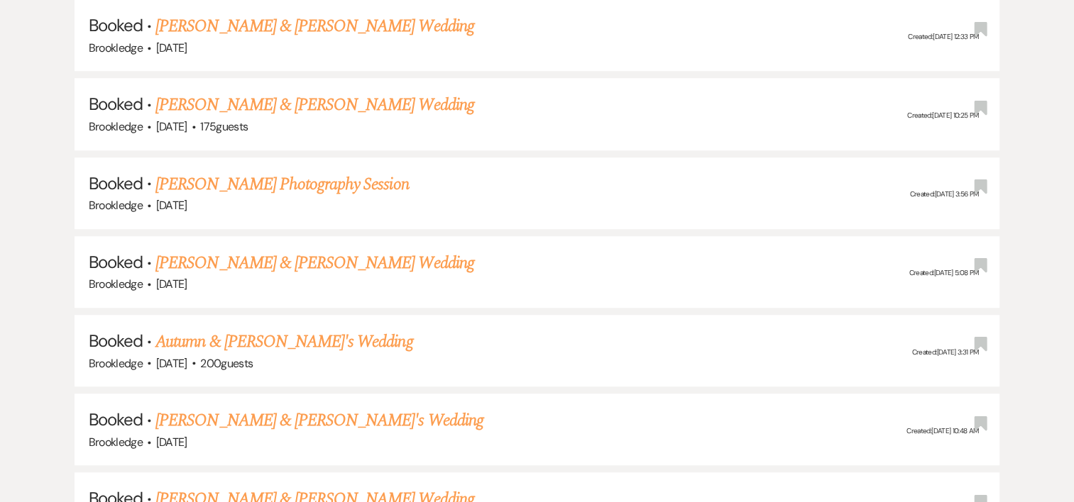
scroll to position [1131, 0]
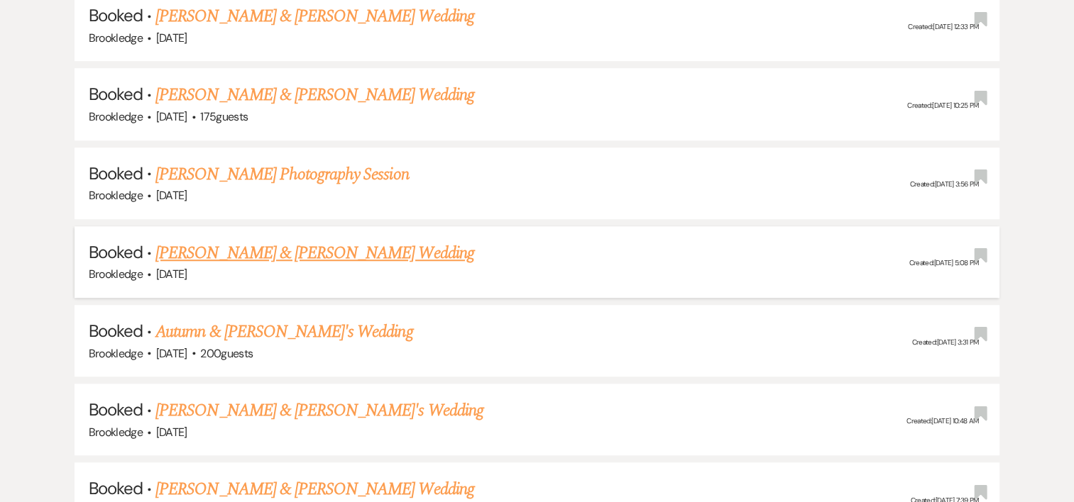
click at [337, 241] on link "[PERSON_NAME] & [PERSON_NAME] Wedding" at bounding box center [314, 254] width 318 height 26
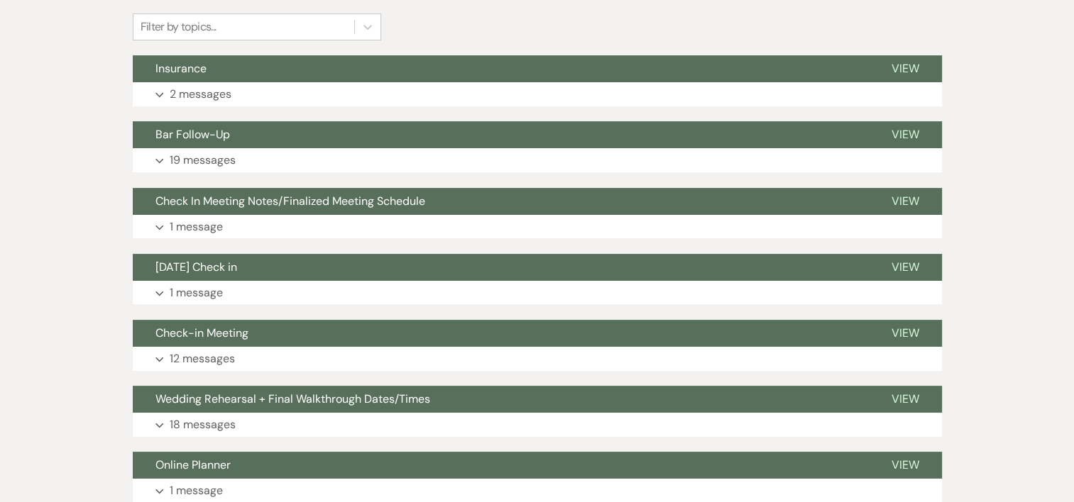
scroll to position [444, 0]
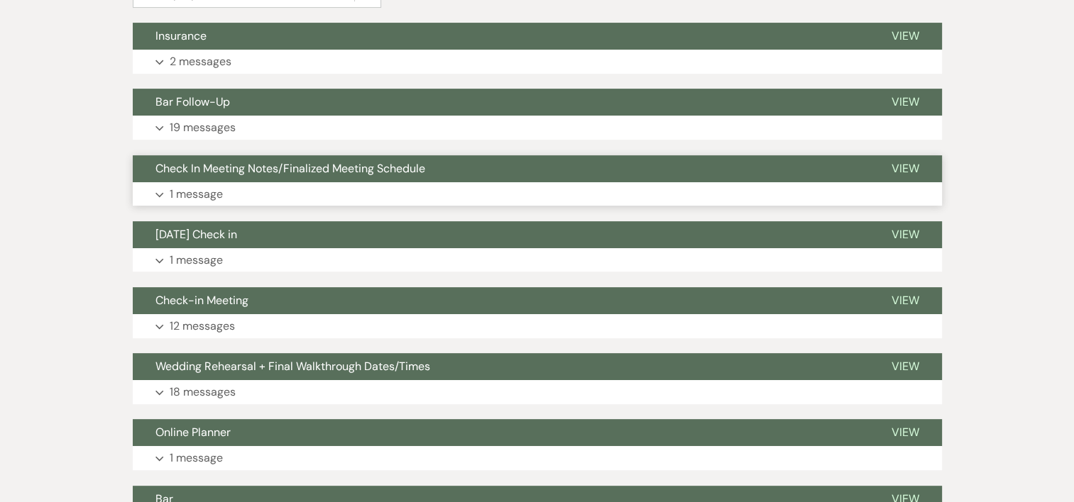
click at [216, 191] on p "1 message" at bounding box center [196, 194] width 53 height 18
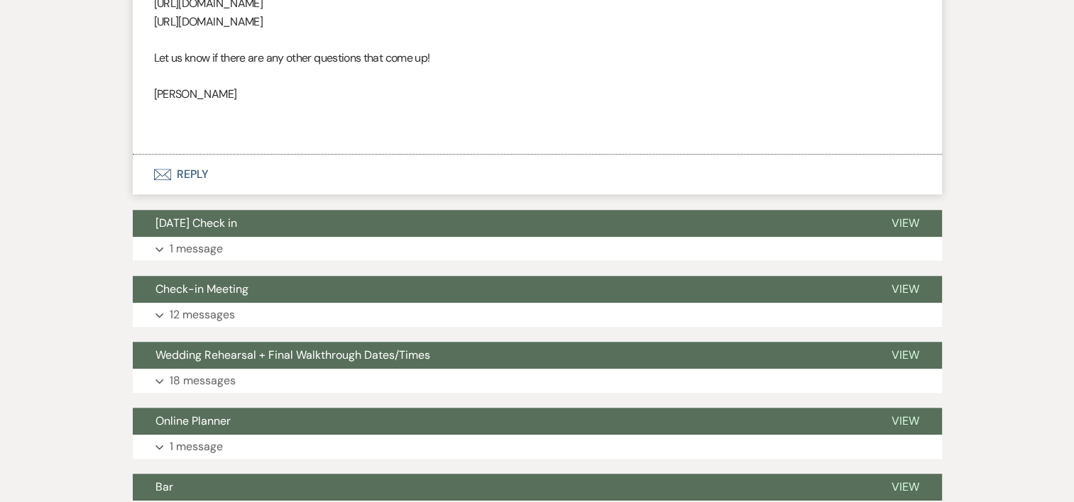
scroll to position [1164, 0]
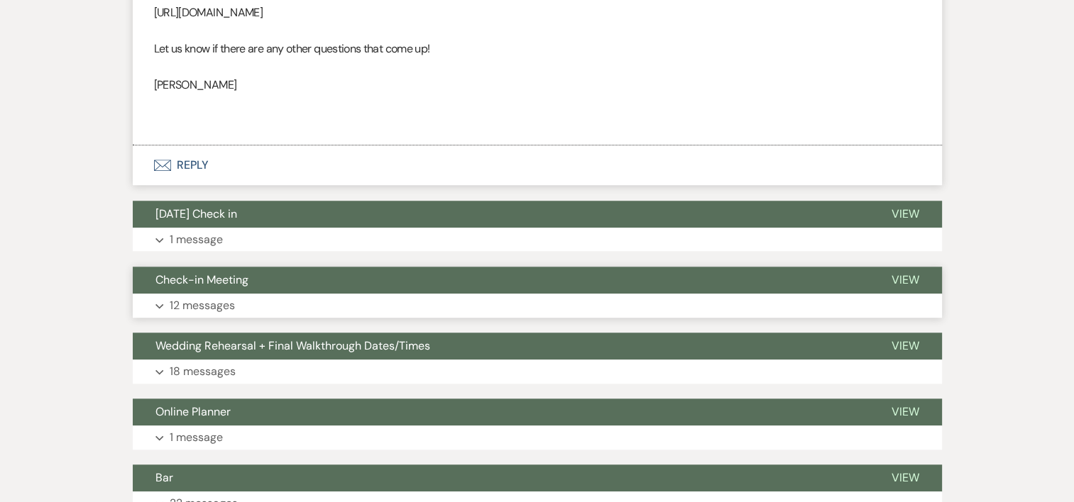
click at [230, 307] on p "12 messages" at bounding box center [202, 306] width 65 height 18
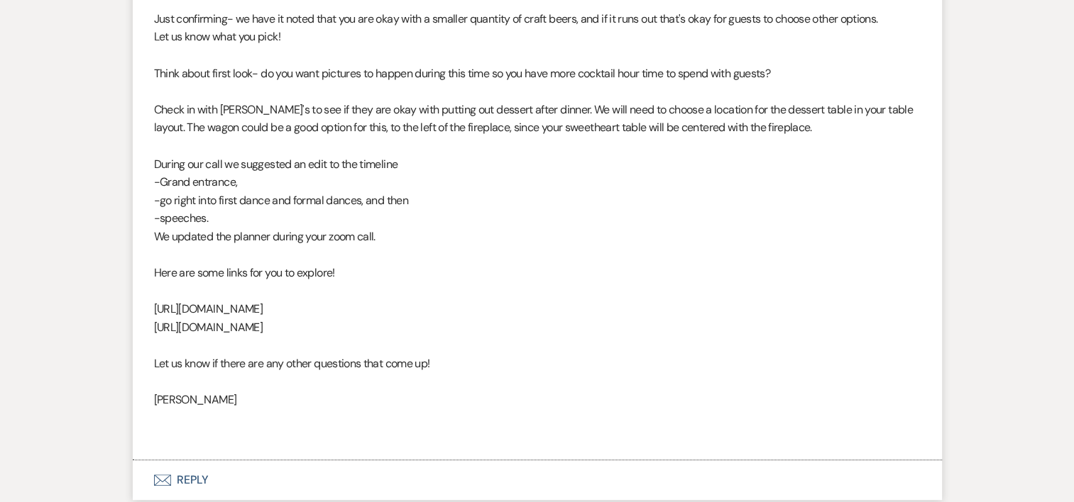
scroll to position [409, 0]
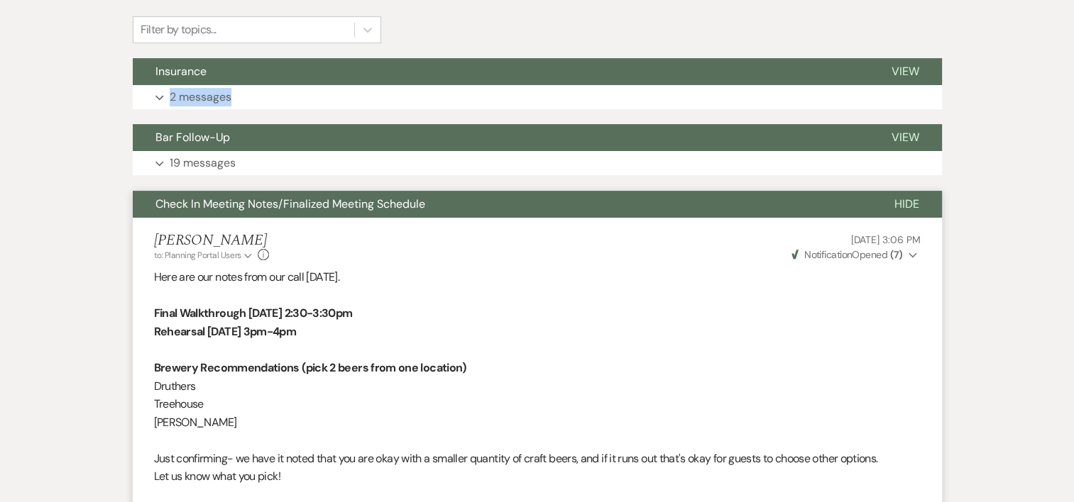
drag, startPoint x: 1071, startPoint y: 94, endPoint x: 1081, endPoint y: 76, distance: 20.3
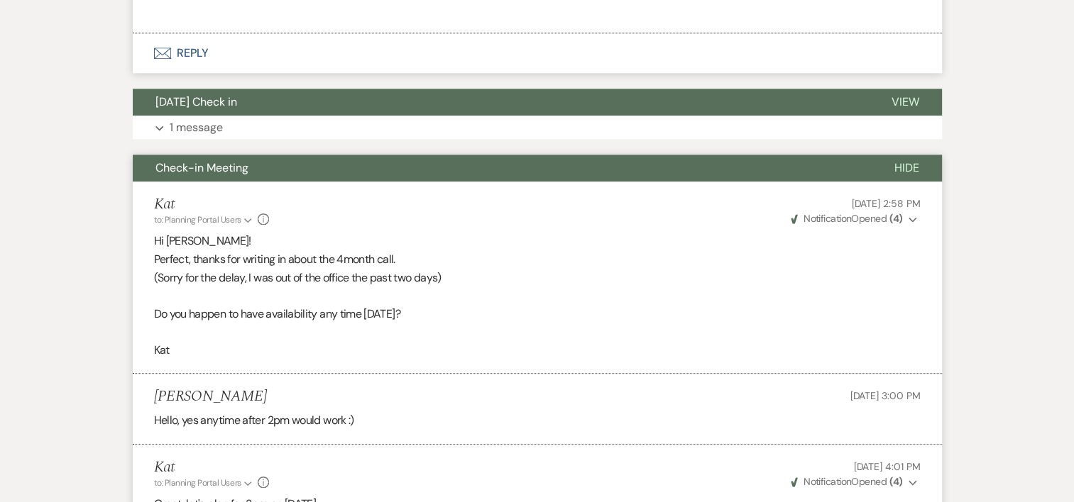
scroll to position [1230, 0]
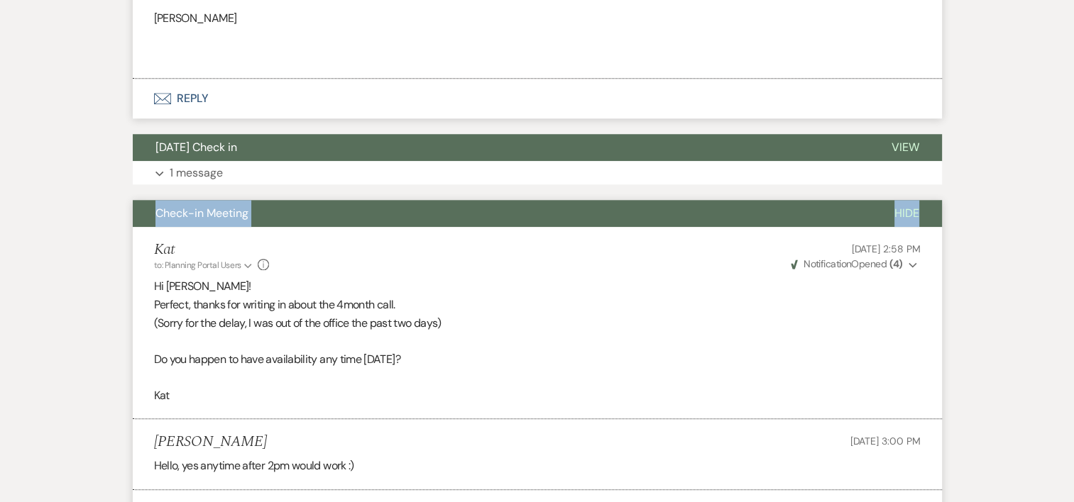
drag, startPoint x: 1071, startPoint y: 163, endPoint x: 1052, endPoint y: 225, distance: 64.6
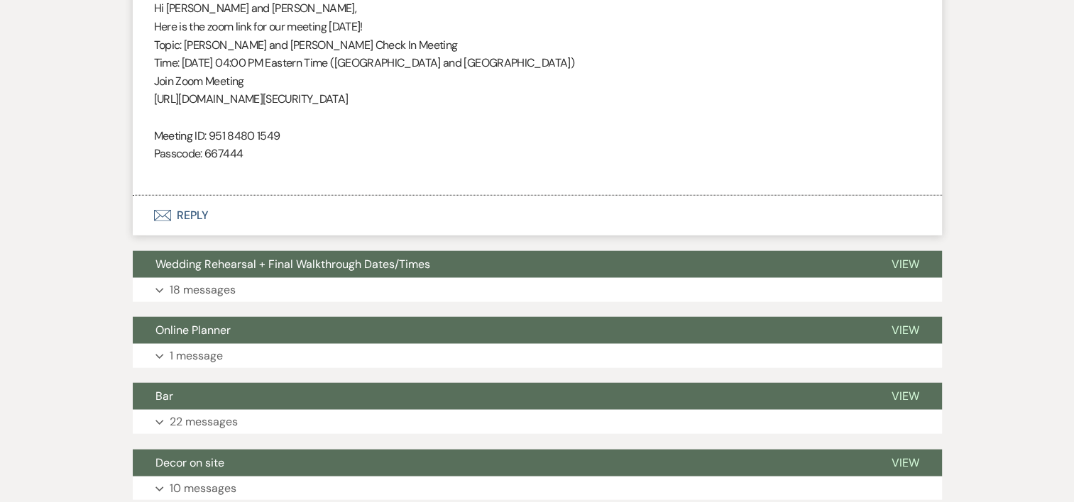
scroll to position [3485, 0]
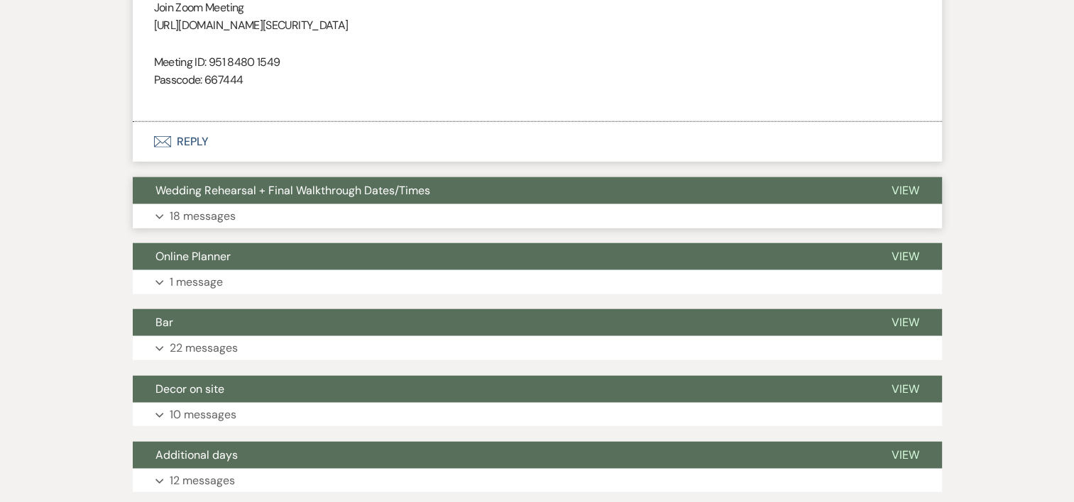
click at [213, 210] on p "18 messages" at bounding box center [203, 216] width 66 height 18
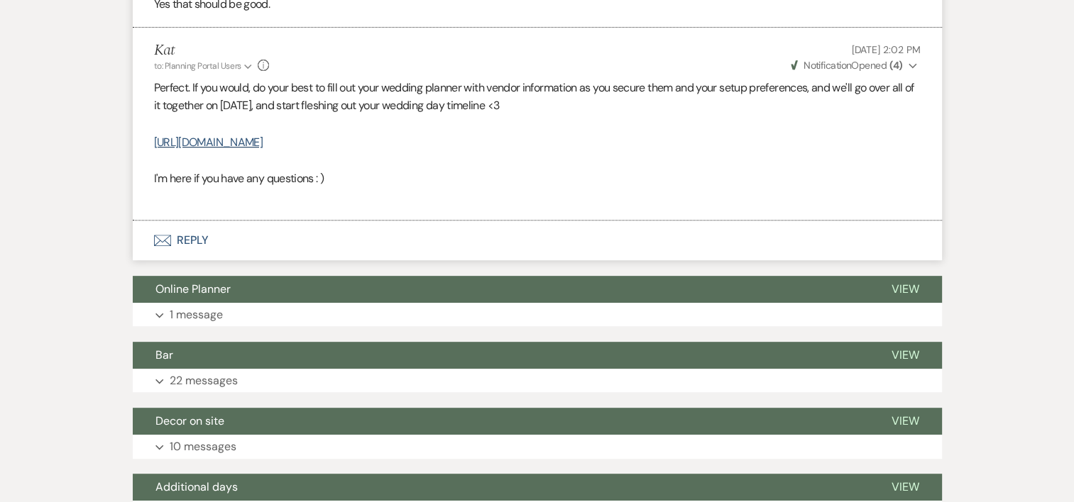
scroll to position [5958, 0]
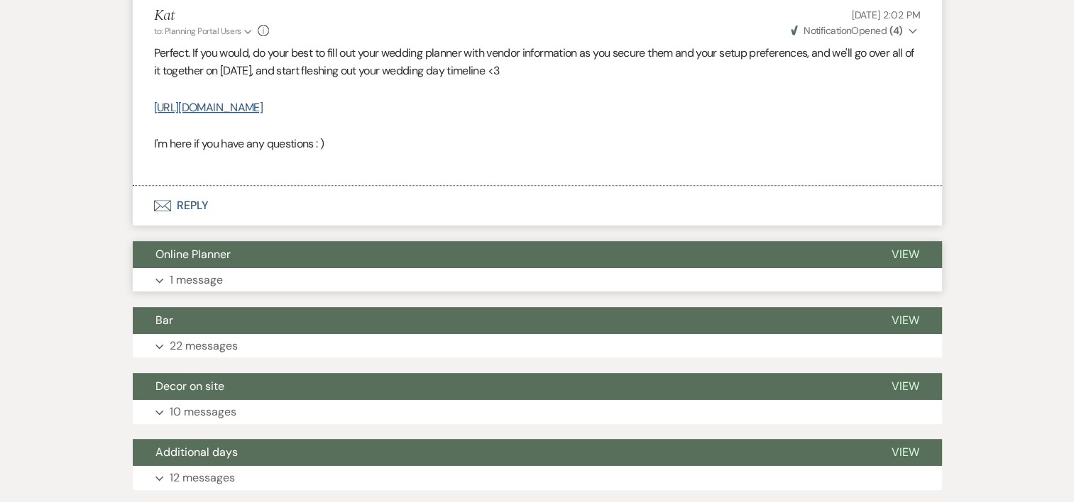
click at [204, 271] on p "1 message" at bounding box center [196, 280] width 53 height 18
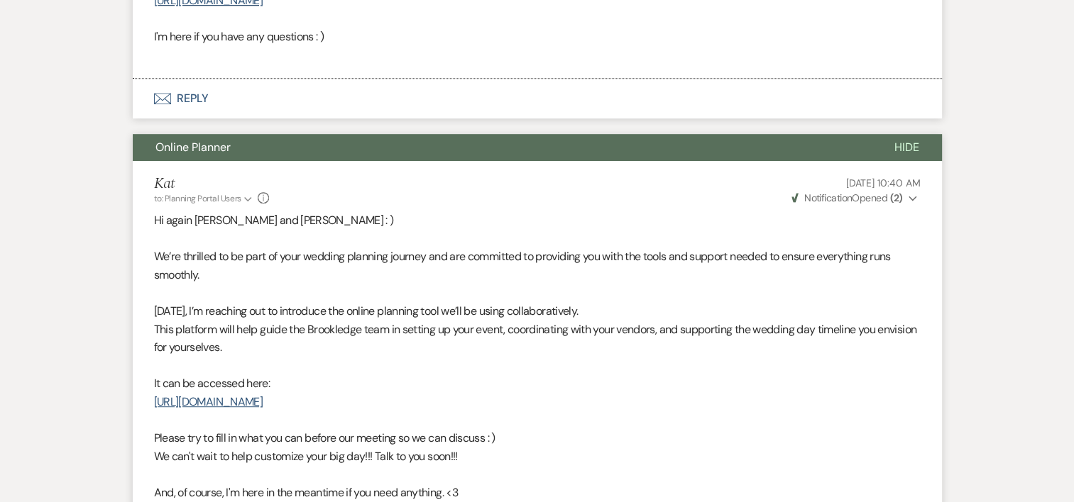
scroll to position [6072, 0]
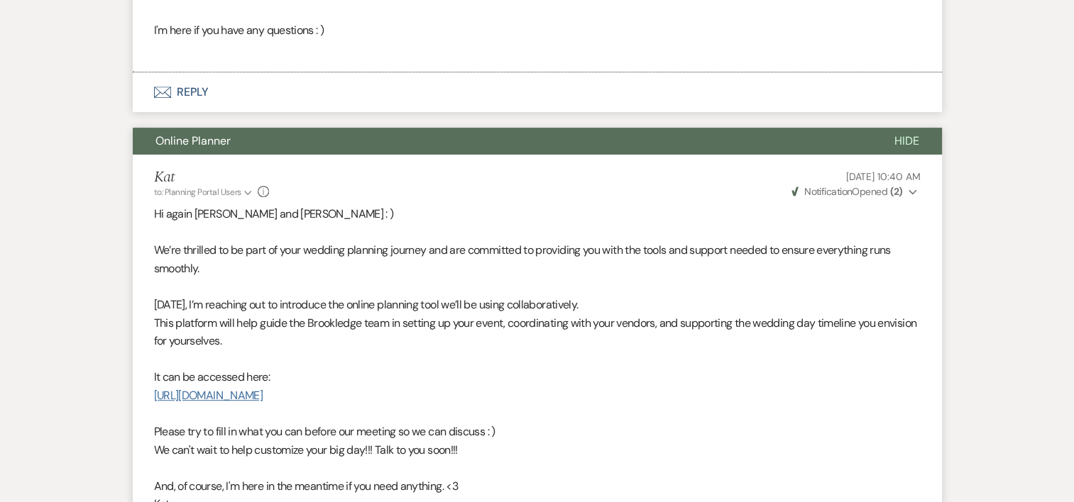
click at [263, 395] on link "[URL][DOMAIN_NAME]" at bounding box center [208, 395] width 109 height 15
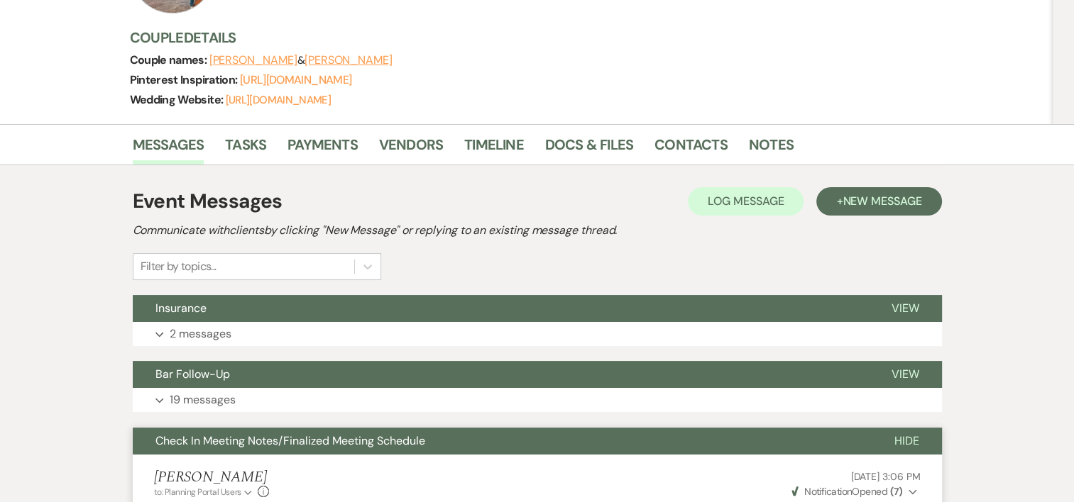
scroll to position [0, 0]
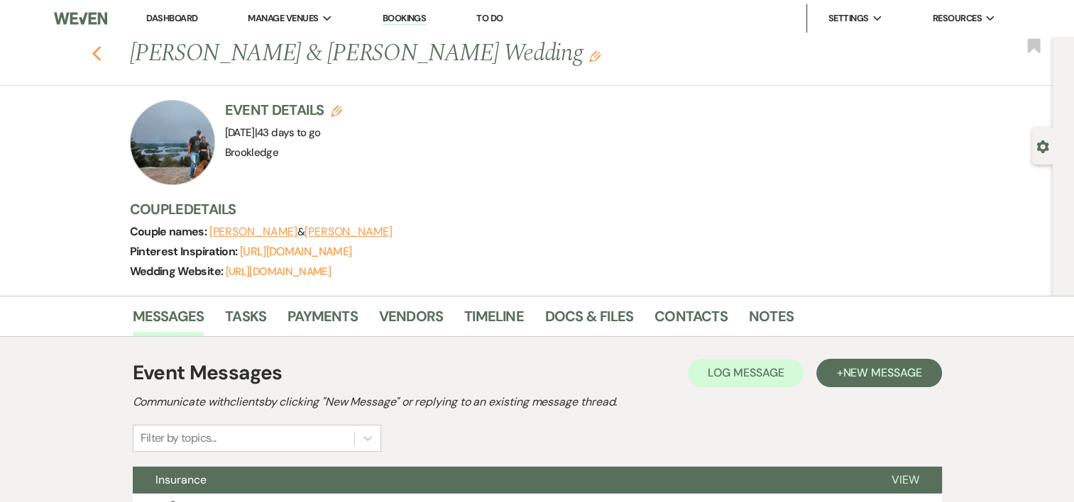
click at [98, 59] on icon "Previous" at bounding box center [97, 53] width 11 height 17
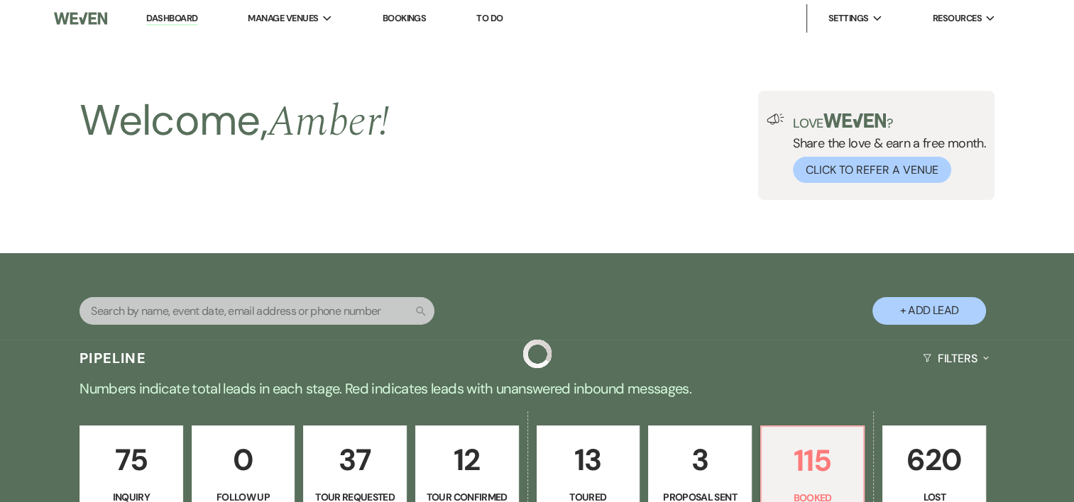
scroll to position [1131, 0]
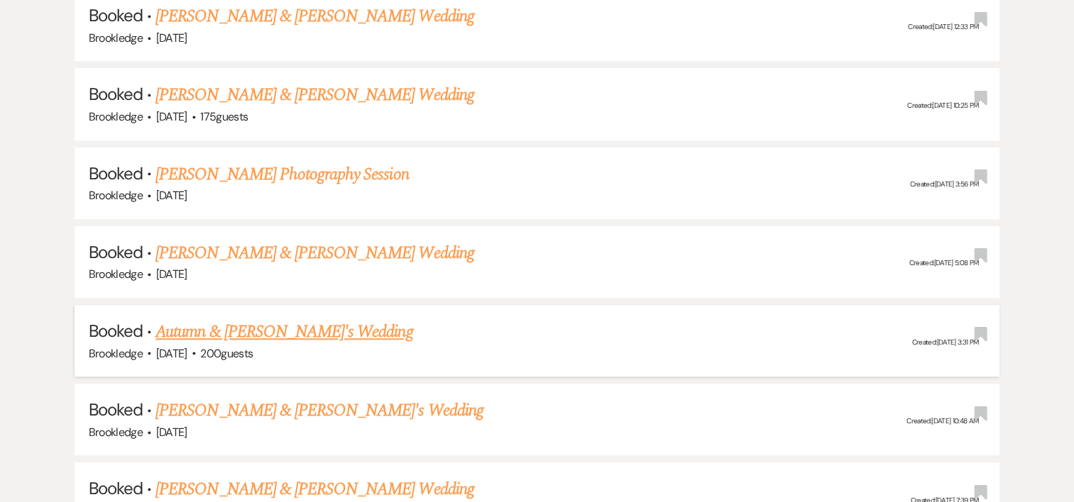
click at [225, 345] on div "Brookledge · [DATE] · 200 guests" at bounding box center [537, 354] width 897 height 18
click at [233, 326] on link "Autumn & [PERSON_NAME]'s Wedding" at bounding box center [283, 332] width 257 height 26
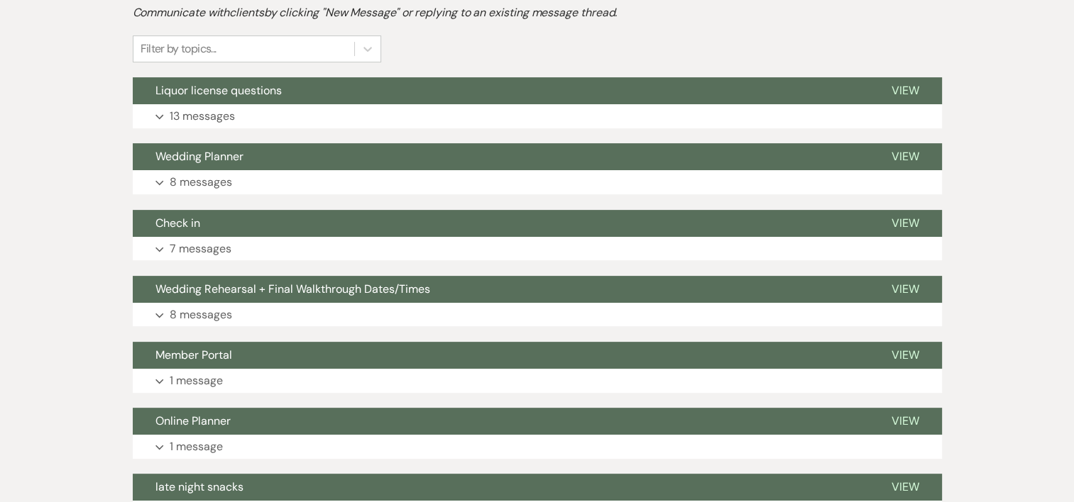
scroll to position [400, 0]
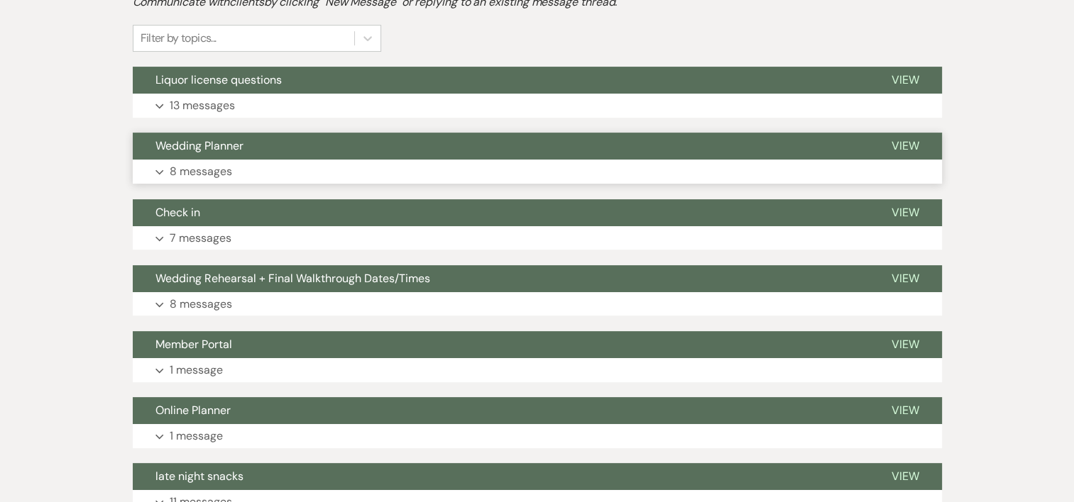
click at [227, 167] on p "8 messages" at bounding box center [201, 171] width 62 height 18
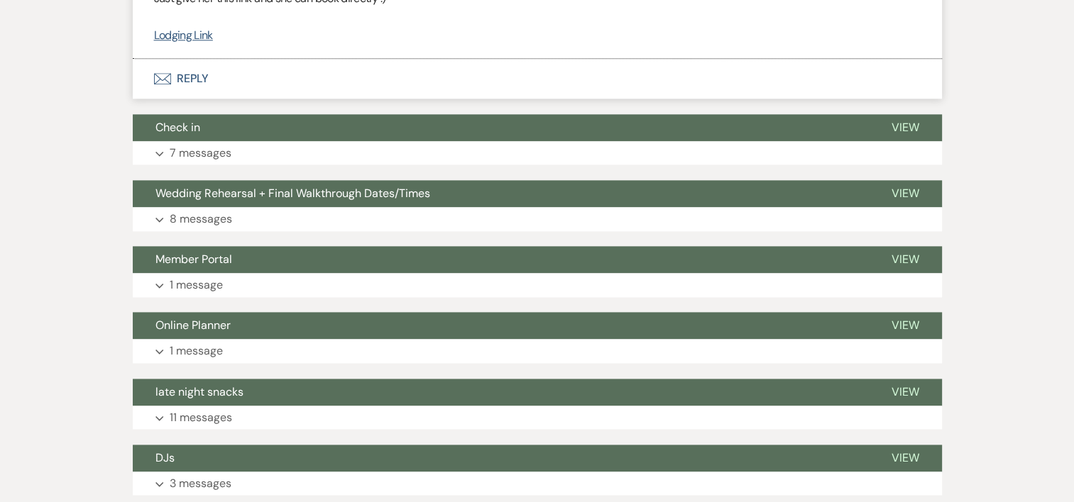
scroll to position [1821, 0]
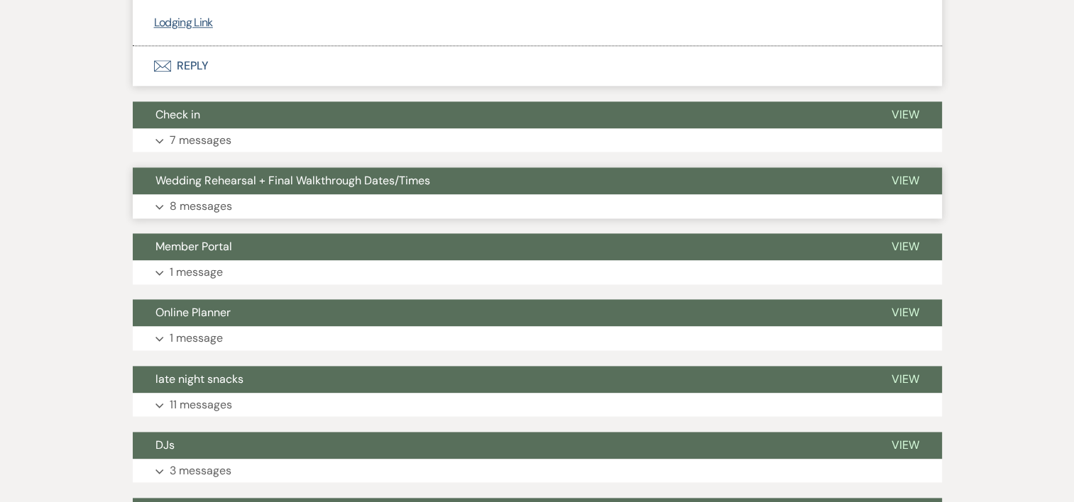
click at [214, 197] on p "8 messages" at bounding box center [201, 206] width 62 height 18
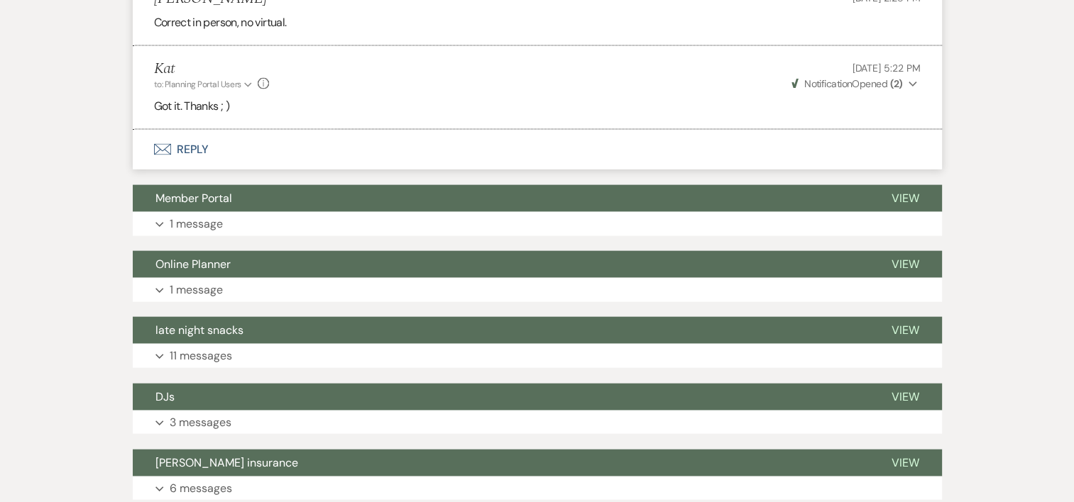
scroll to position [3072, 0]
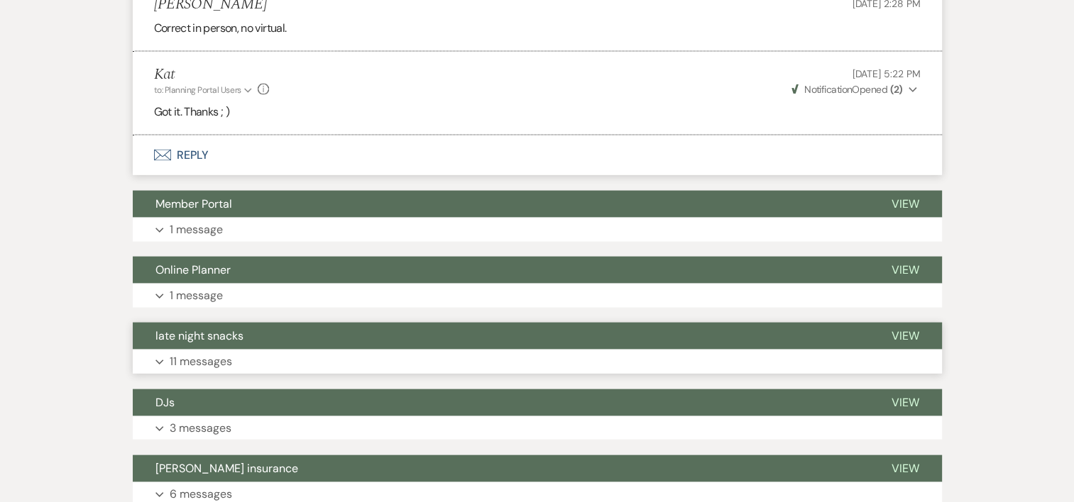
click at [190, 353] on p "11 messages" at bounding box center [201, 362] width 62 height 18
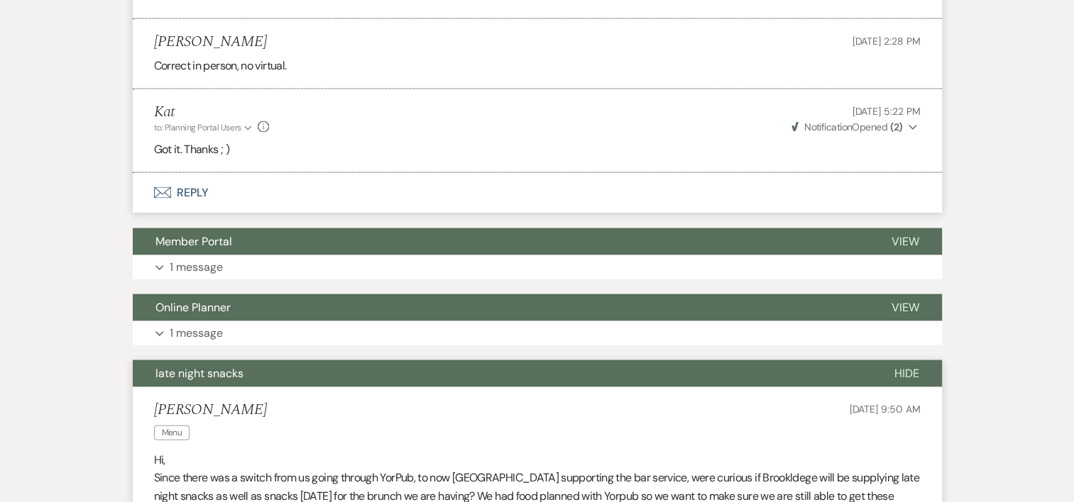
scroll to position [3043, 0]
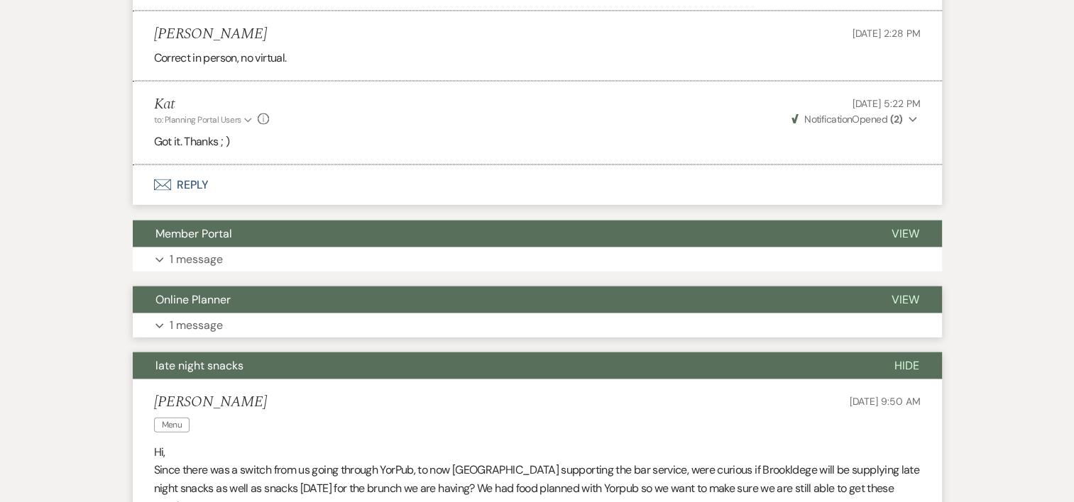
click at [206, 316] on p "1 message" at bounding box center [196, 325] width 53 height 18
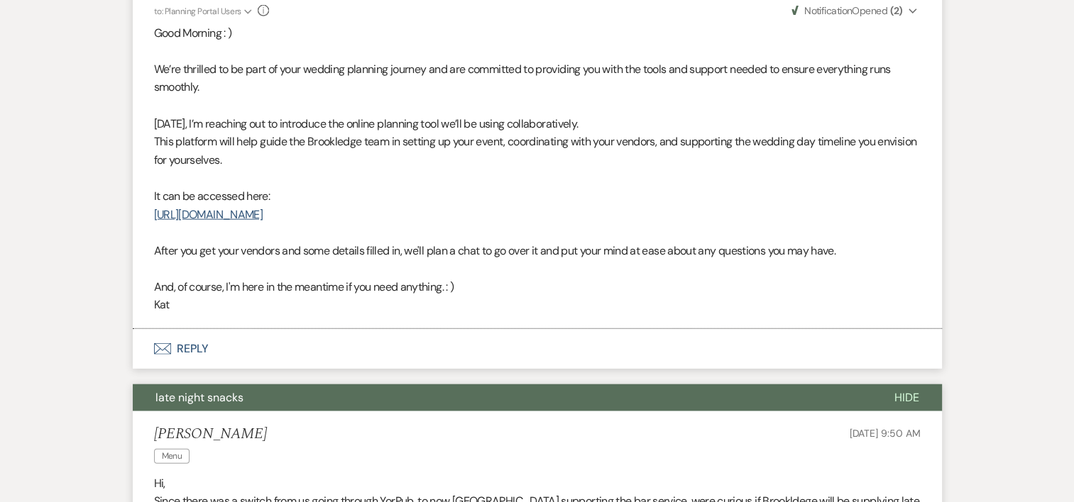
scroll to position [3390, 0]
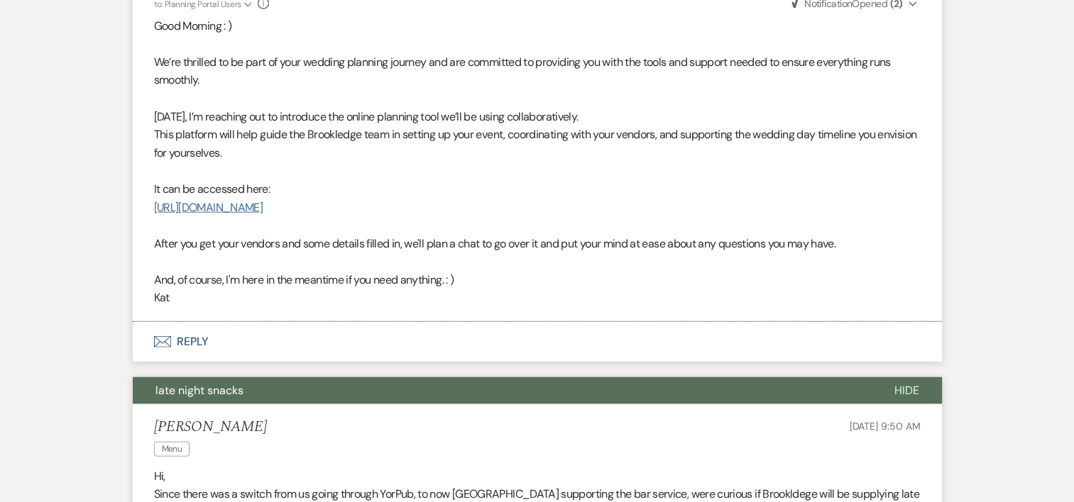
click at [263, 200] on link "[URL][DOMAIN_NAME]" at bounding box center [208, 207] width 109 height 15
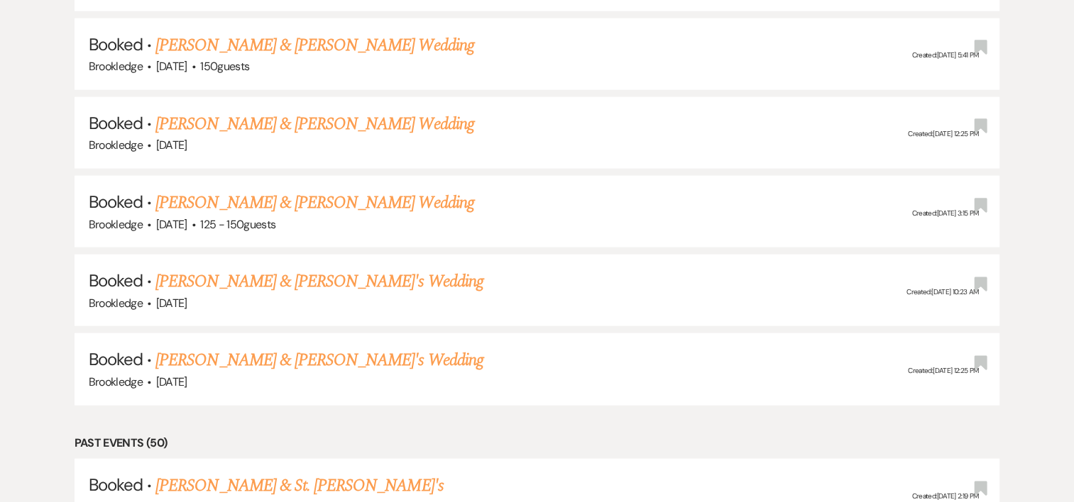
scroll to position [1131, 0]
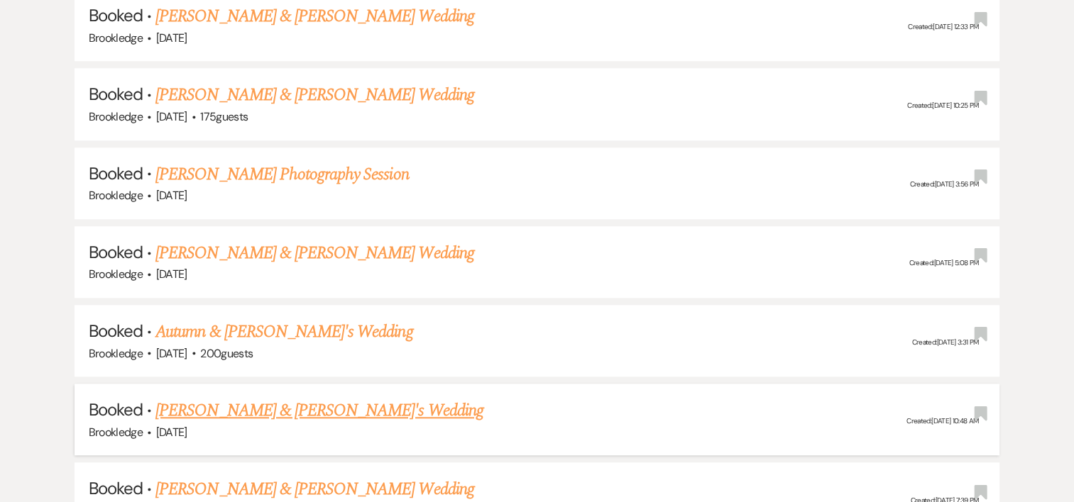
click at [336, 400] on link "[PERSON_NAME] & [PERSON_NAME]'s Wedding" at bounding box center [319, 411] width 328 height 26
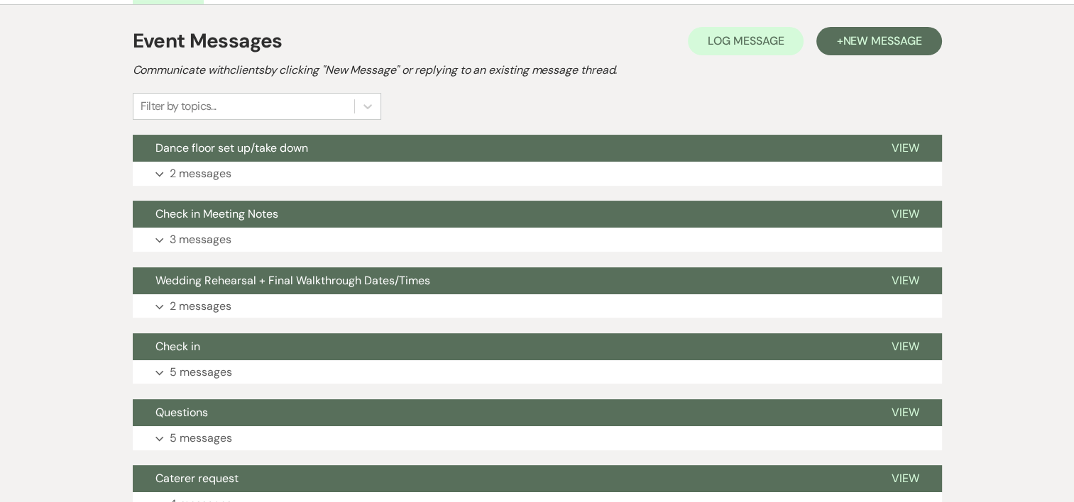
scroll to position [326, 0]
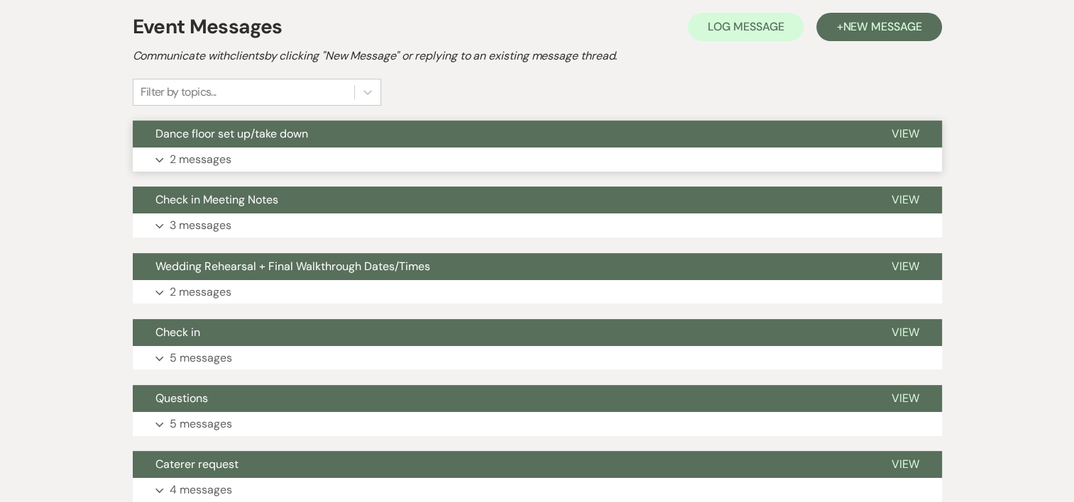
click at [202, 162] on p "2 messages" at bounding box center [201, 159] width 62 height 18
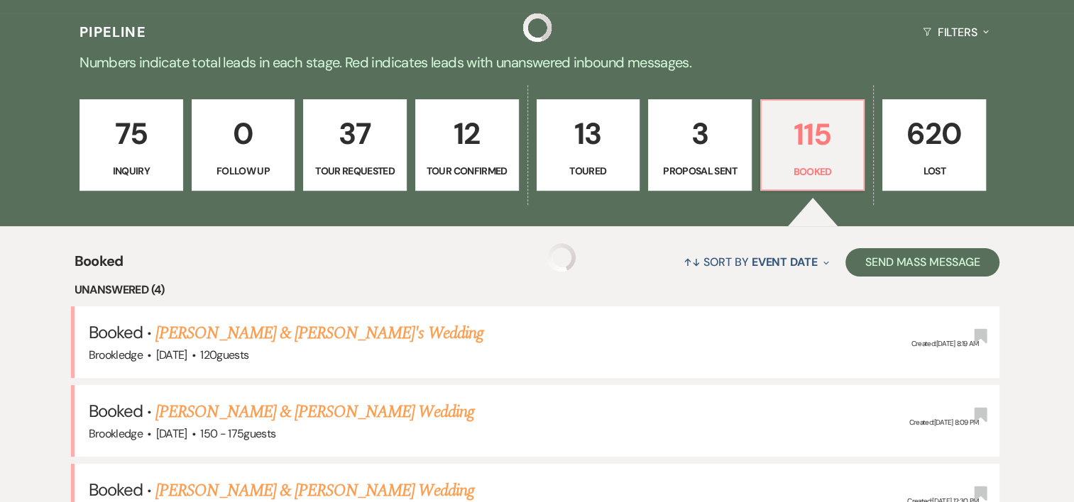
scroll to position [1131, 0]
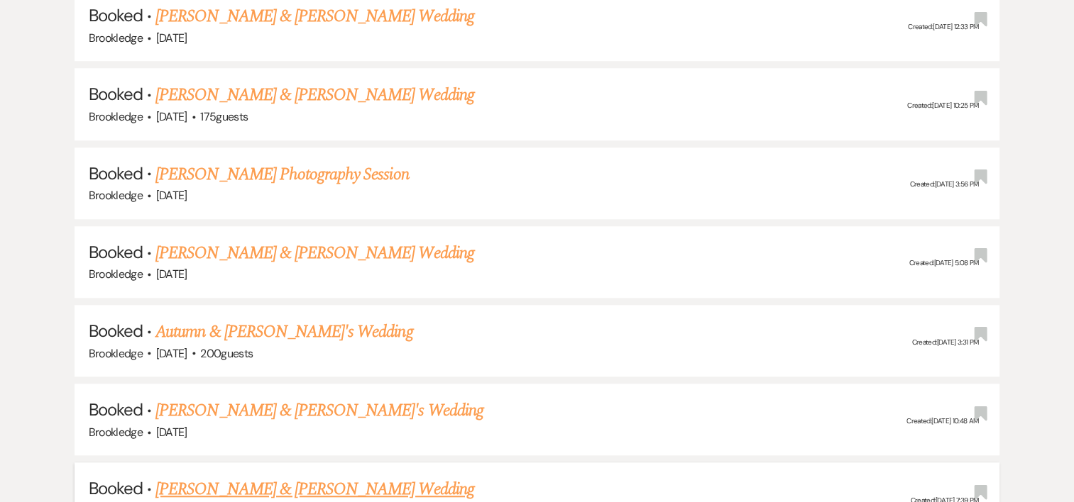
click at [377, 463] on li "Booked · [PERSON_NAME] & [PERSON_NAME] Wedding [PERSON_NAME] · [DATE] Created: …" at bounding box center [537, 499] width 925 height 72
click at [368, 477] on link "[PERSON_NAME] & [PERSON_NAME] Wedding" at bounding box center [314, 490] width 318 height 26
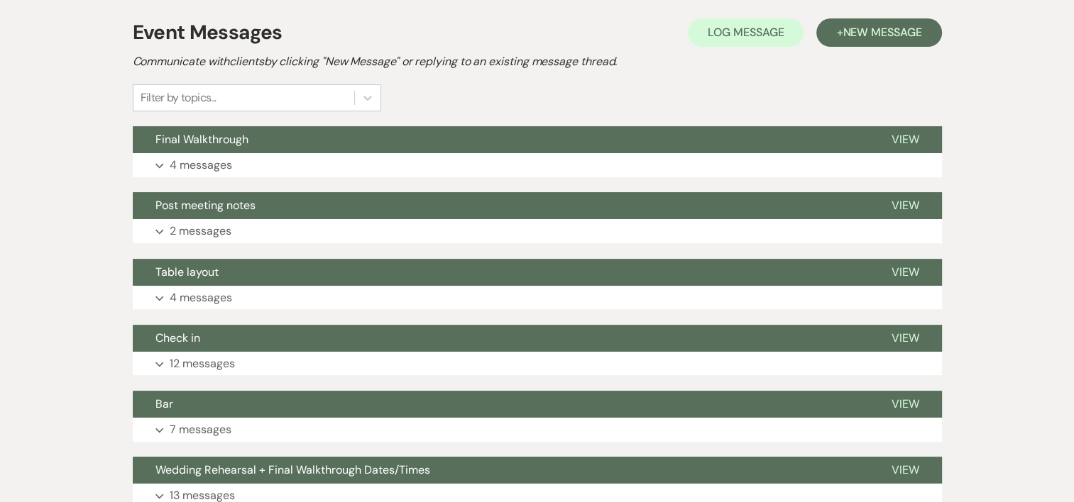
scroll to position [284, 0]
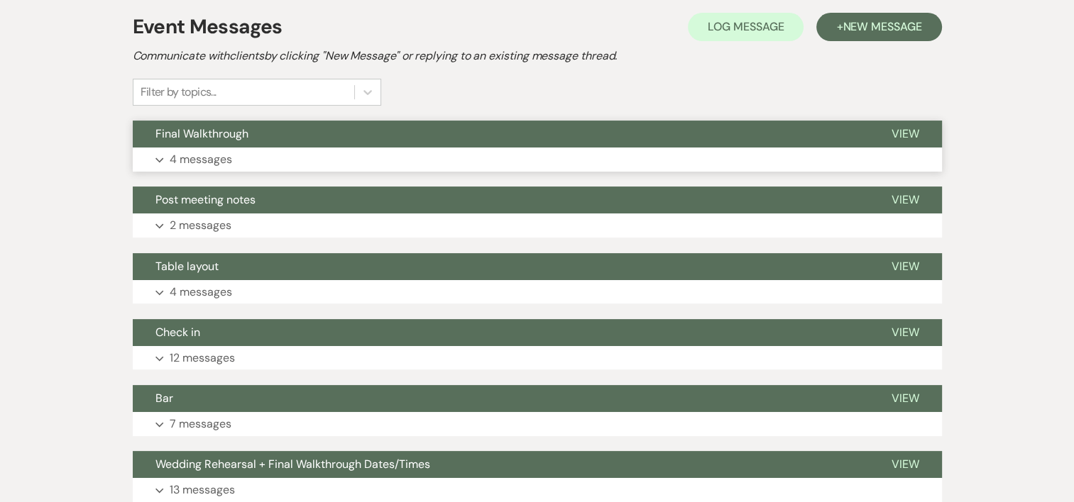
click at [203, 156] on p "4 messages" at bounding box center [201, 159] width 62 height 18
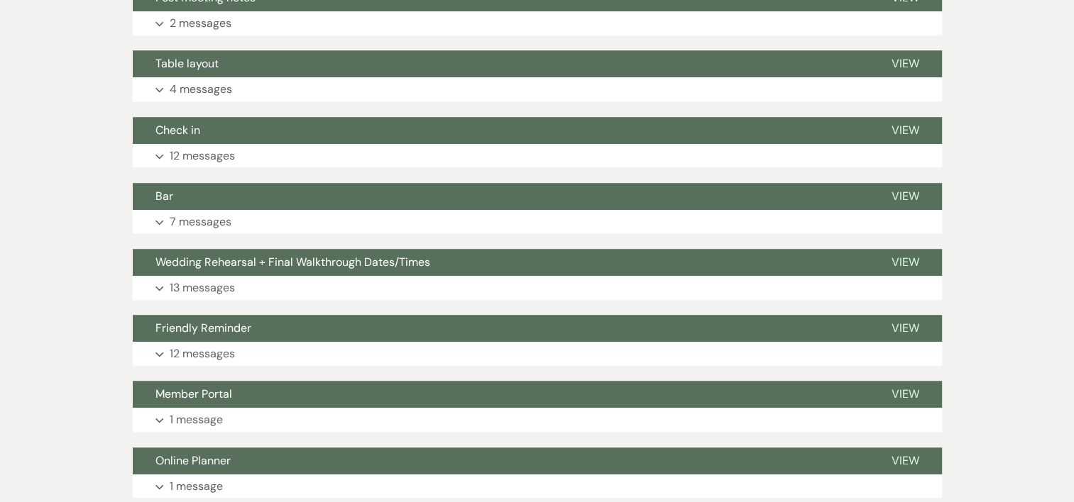
scroll to position [912, 0]
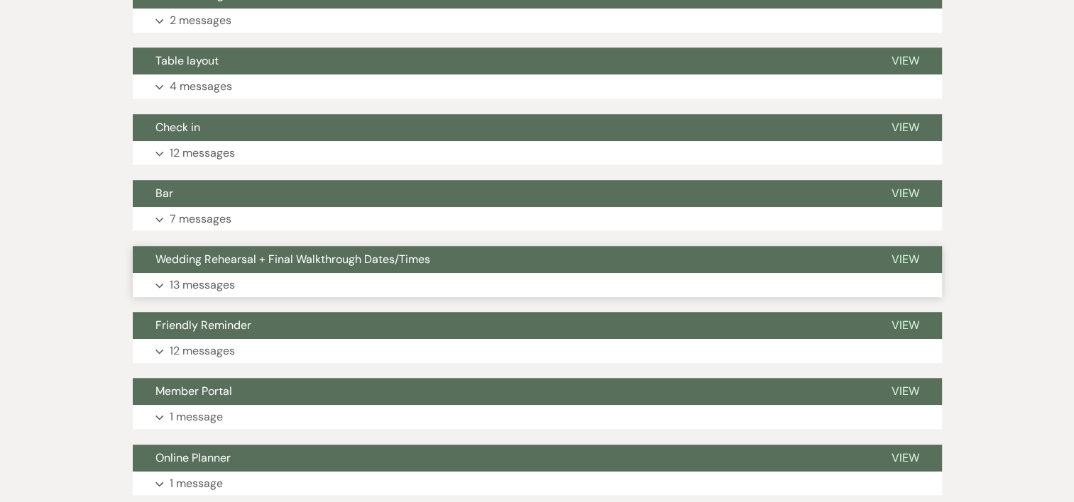
click at [229, 279] on p "13 messages" at bounding box center [202, 285] width 65 height 18
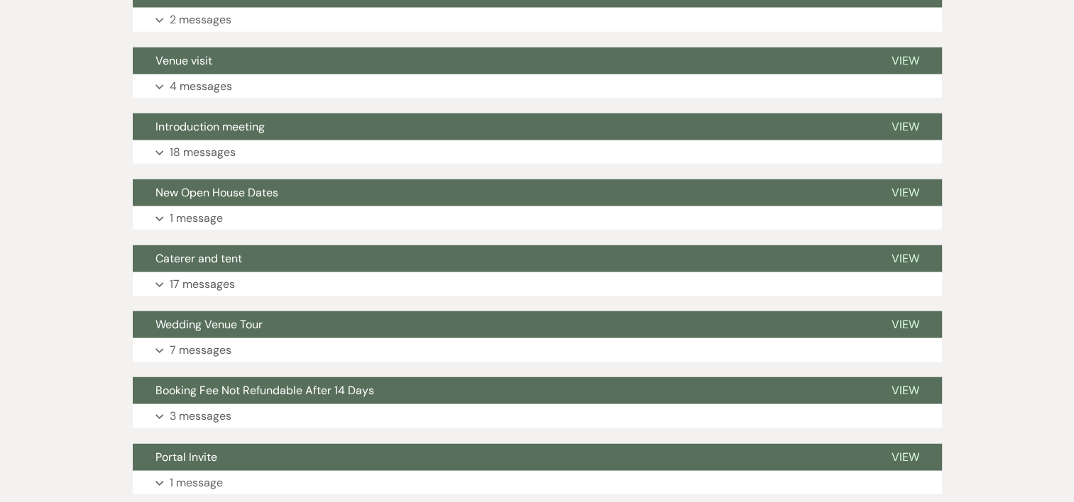
scroll to position [3673, 0]
